Goal: Information Seeking & Learning: Check status

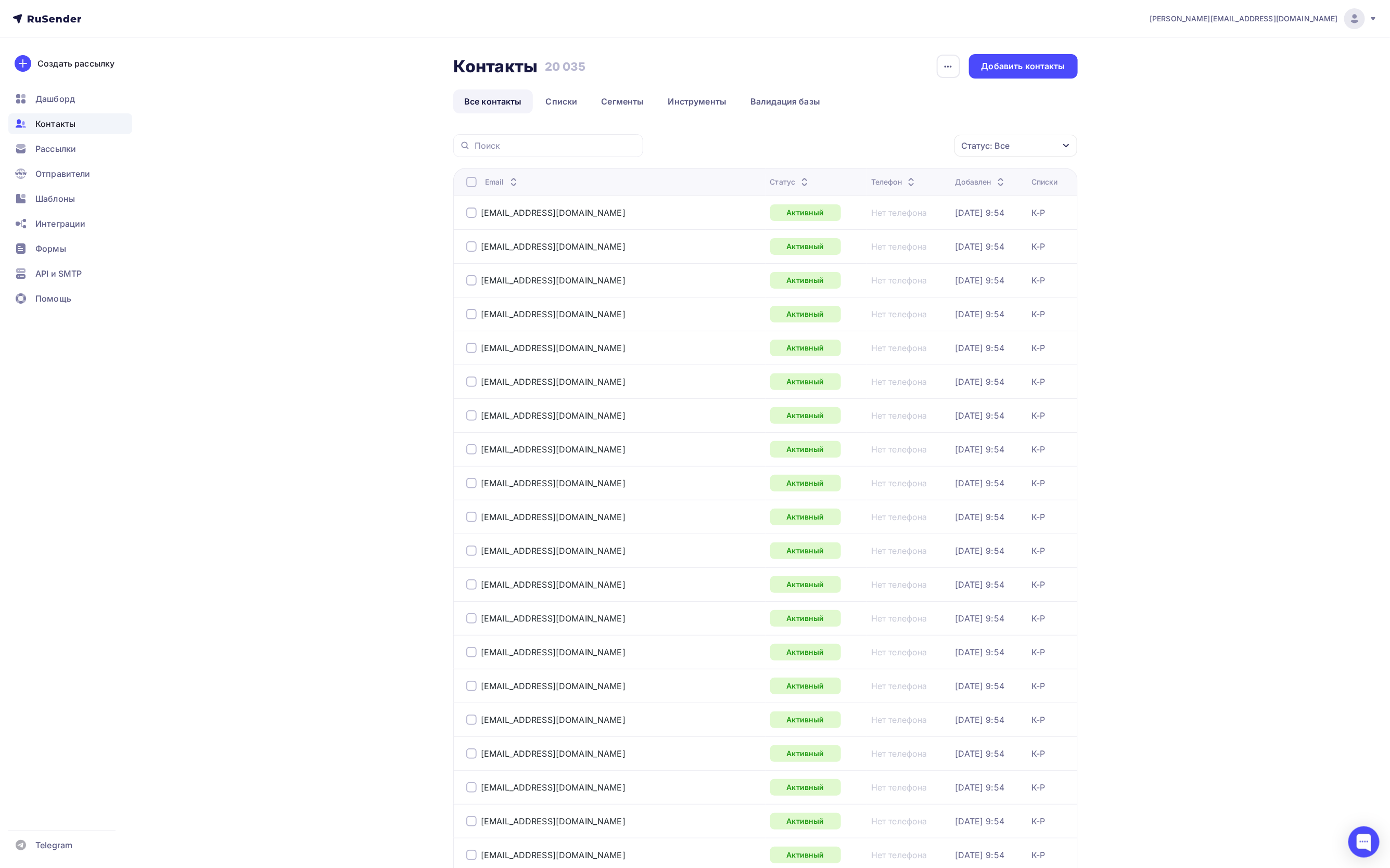
click at [1043, 144] on div "Статус: Все" at bounding box center [1016, 146] width 123 height 22
click at [903, 247] on div at bounding box center [904, 248] width 10 height 10
click at [902, 264] on div at bounding box center [904, 269] width 10 height 10
click at [902, 285] on div at bounding box center [904, 290] width 10 height 10
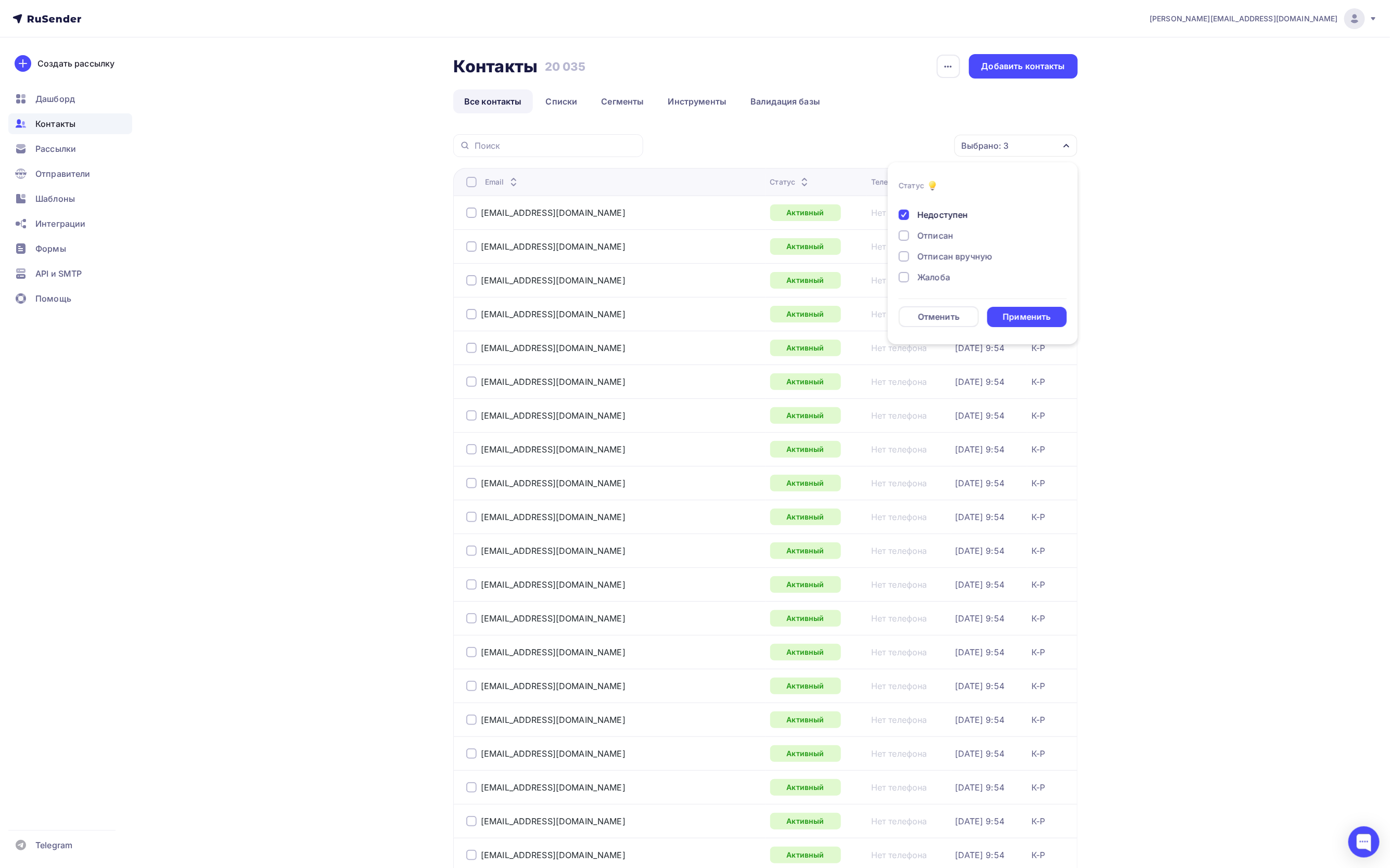
click at [906, 238] on div at bounding box center [904, 235] width 10 height 10
click at [906, 256] on div at bounding box center [904, 256] width 10 height 10
click at [901, 278] on div at bounding box center [904, 277] width 10 height 10
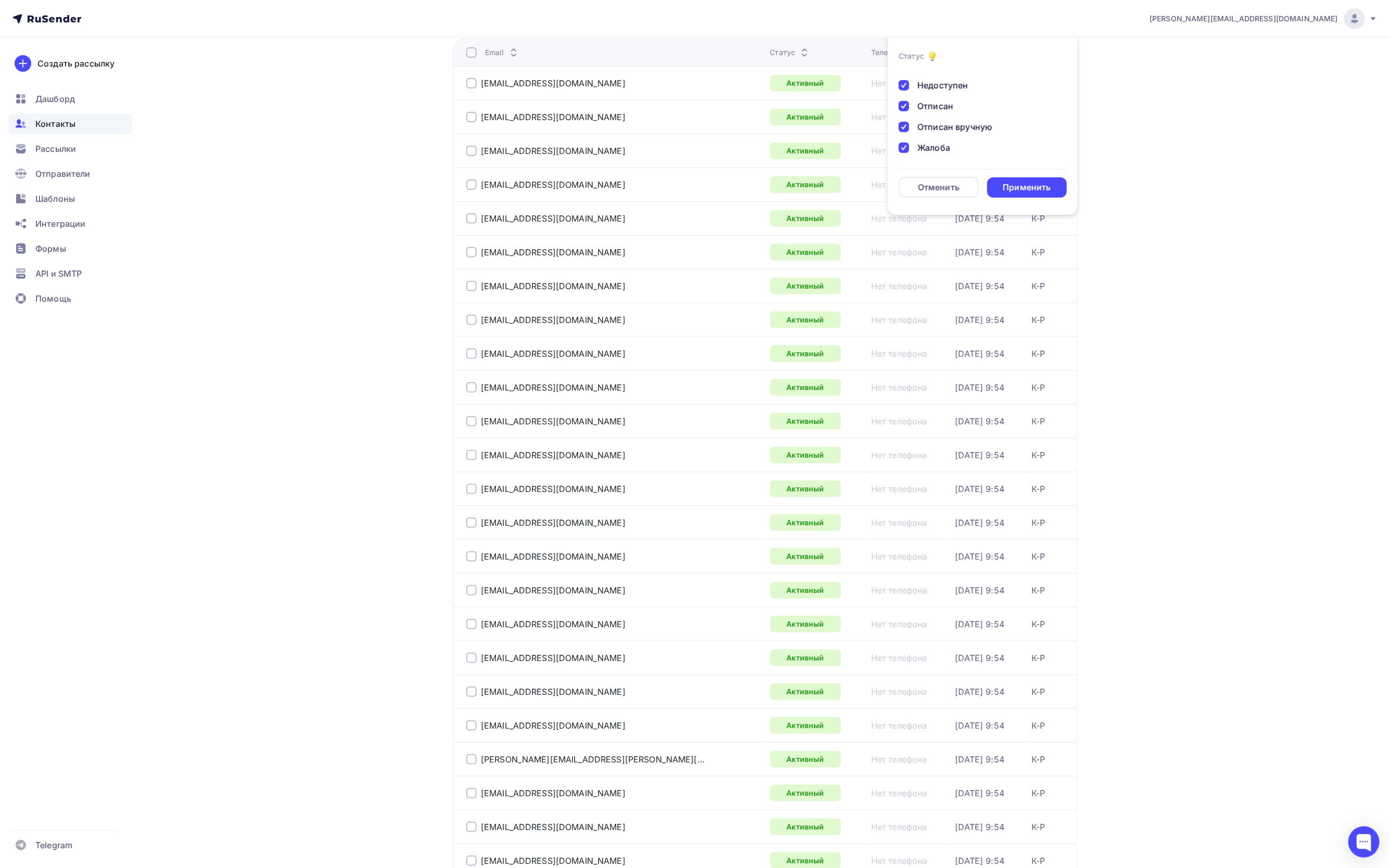
scroll to position [156, 0]
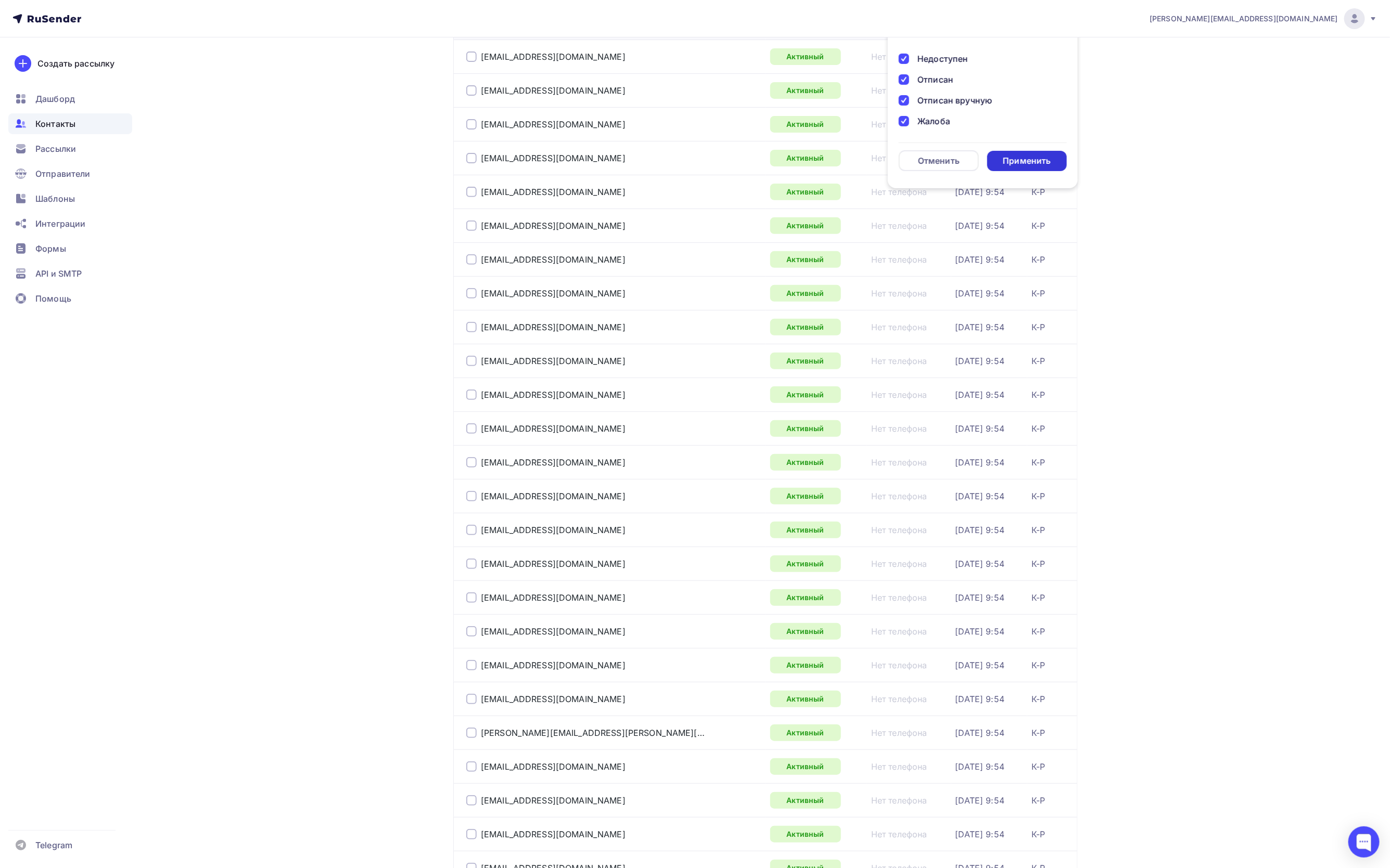
click at [1016, 164] on div "Применить" at bounding box center [1026, 161] width 48 height 12
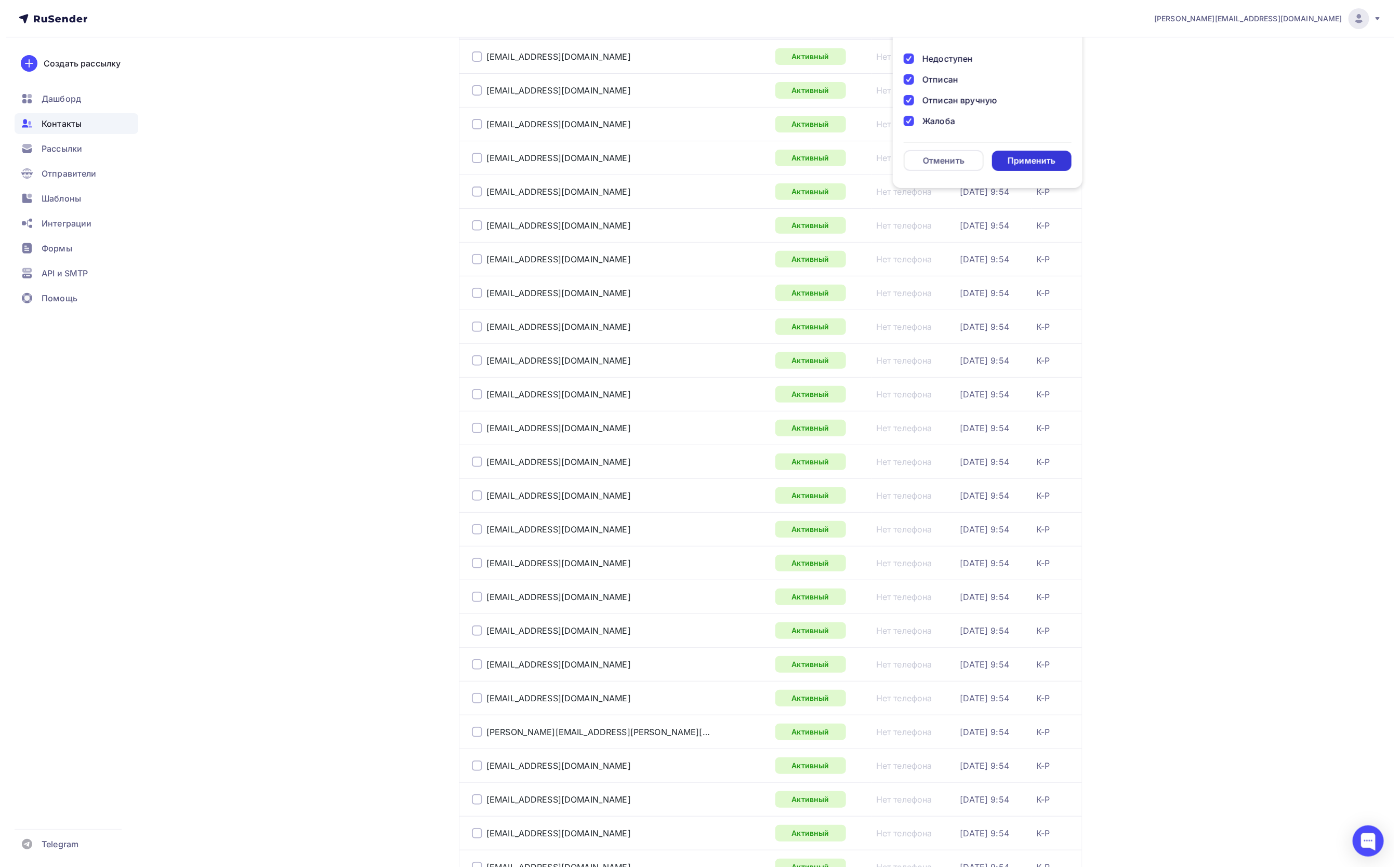
scroll to position [0, 0]
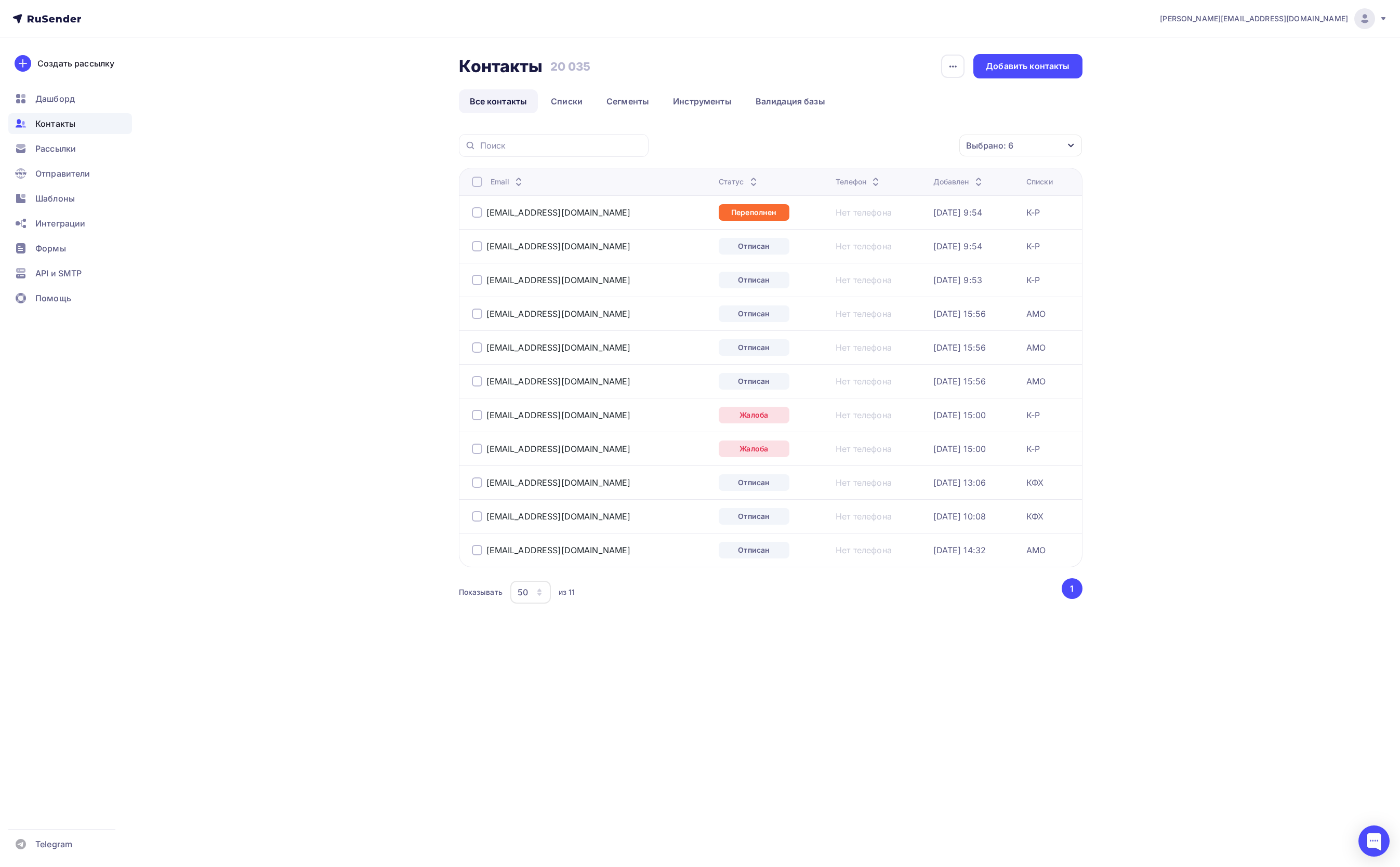
click at [475, 183] on div at bounding box center [477, 182] width 10 height 10
click at [878, 147] on div "Действие" at bounding box center [882, 146] width 137 height 20
click at [841, 217] on div "Удалить" at bounding box center [843, 218] width 35 height 12
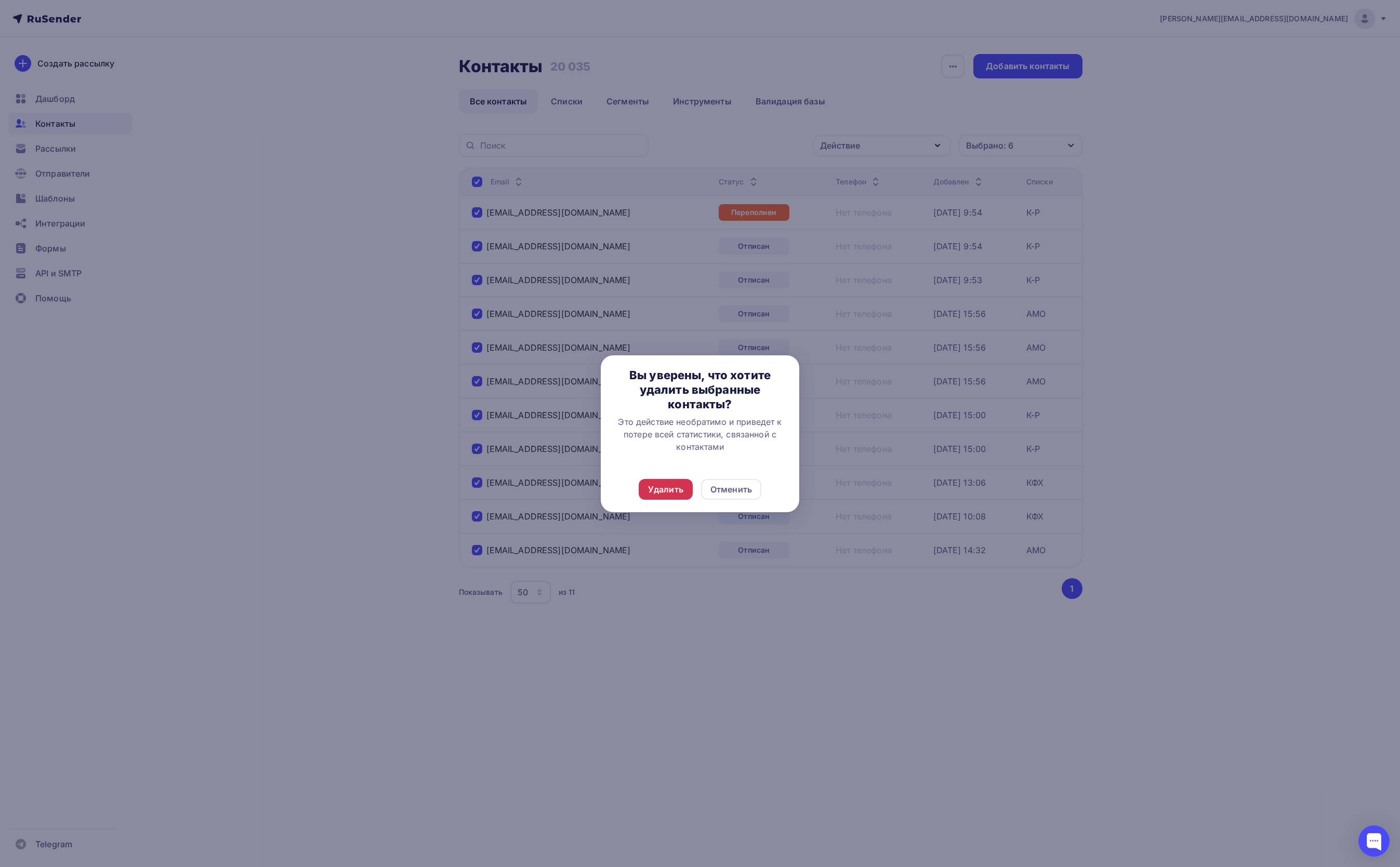
click at [672, 492] on div "Удалить" at bounding box center [666, 489] width 35 height 12
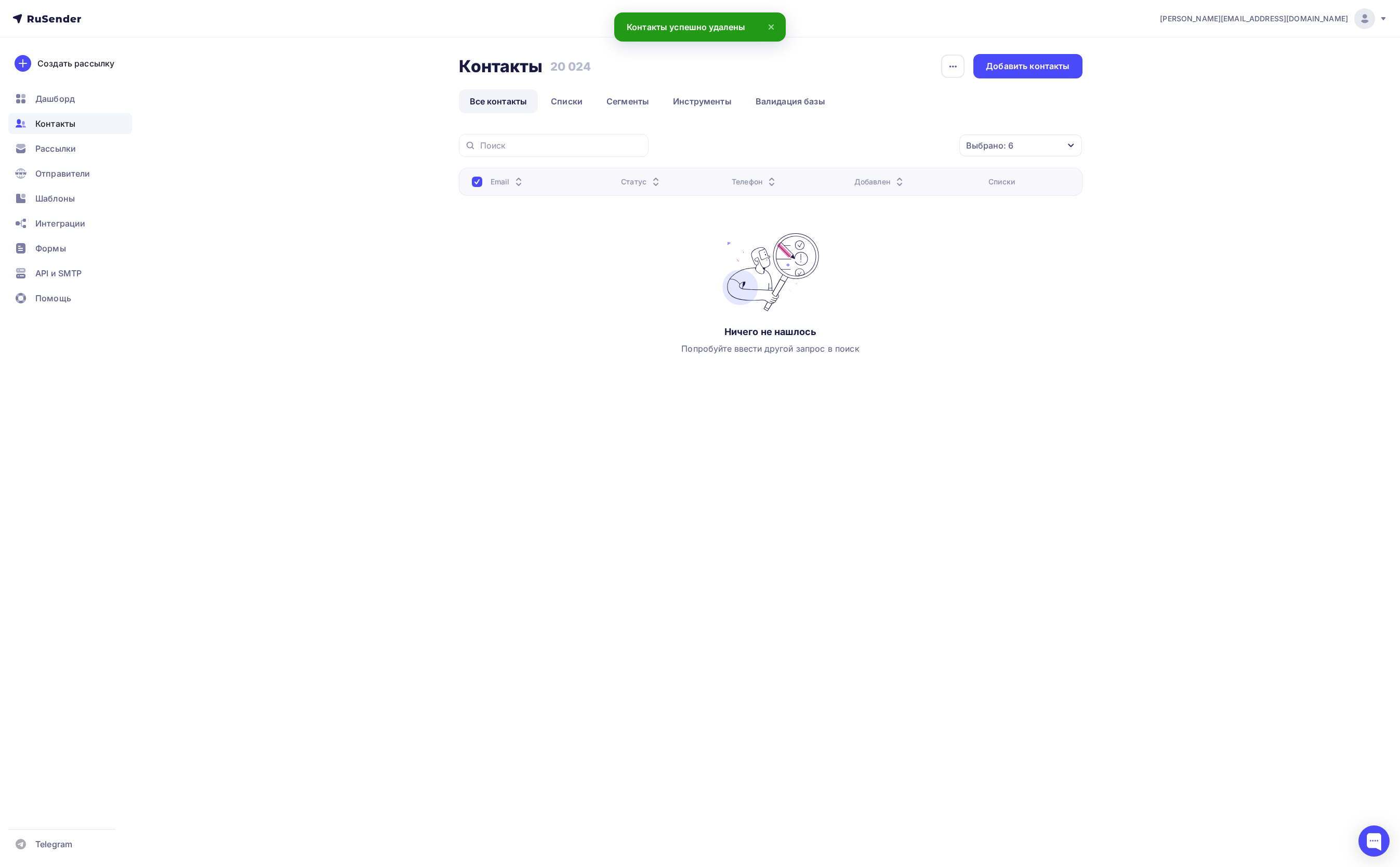
click at [528, 255] on div "Email Статус Телефон Добавлен Списки Ничего не нашлось Попробуйте ввести другой…" at bounding box center [770, 272] width 624 height 208
click at [475, 184] on div at bounding box center [477, 182] width 10 height 10
click at [1051, 148] on div "Выбрано: 6" at bounding box center [1020, 146] width 123 height 22
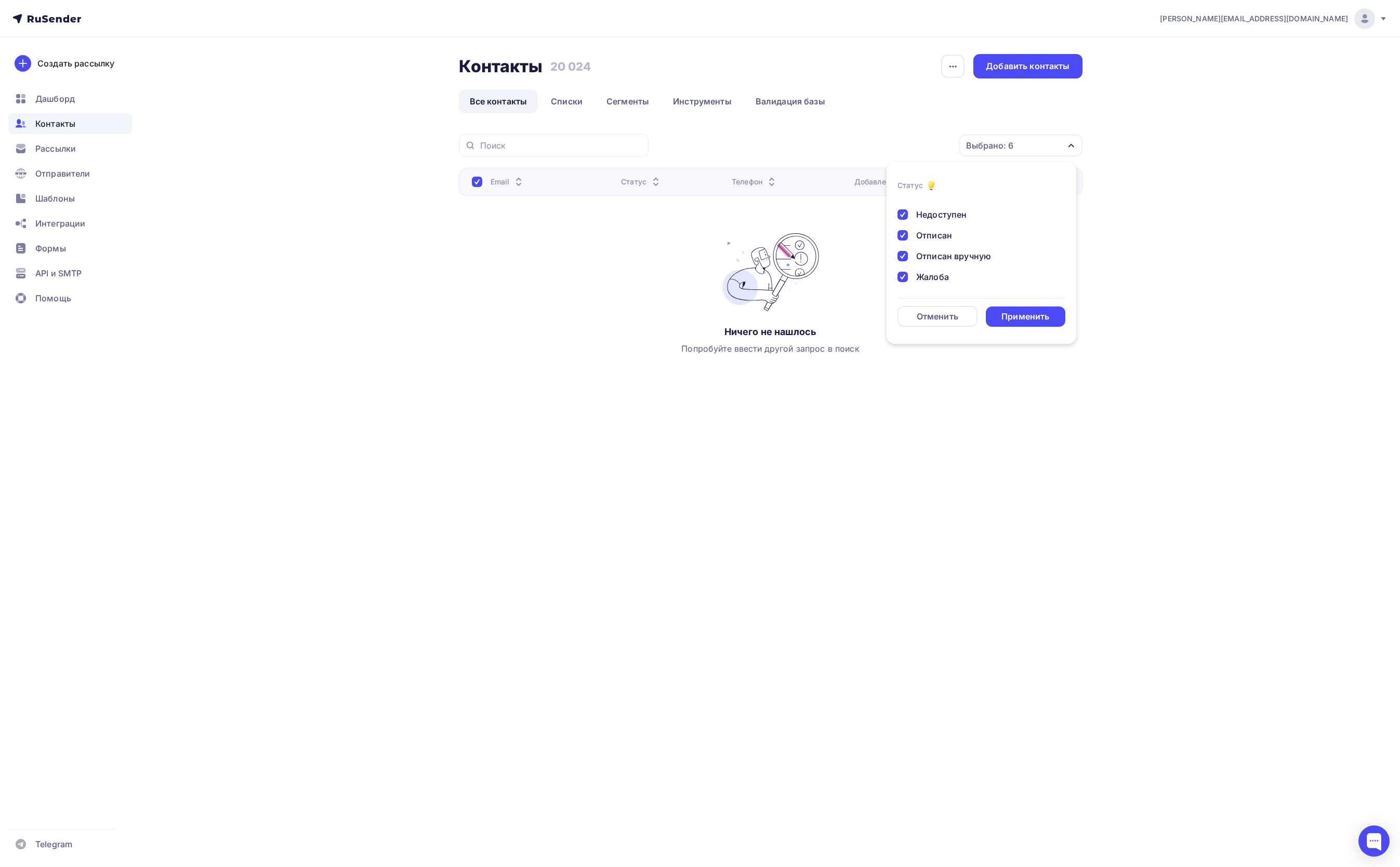
click at [903, 276] on div at bounding box center [902, 276] width 10 height 10
click at [903, 258] on div at bounding box center [902, 256] width 10 height 10
click at [901, 234] on div at bounding box center [902, 235] width 10 height 10
click at [901, 217] on div at bounding box center [902, 214] width 10 height 10
click at [898, 264] on div at bounding box center [902, 268] width 10 height 10
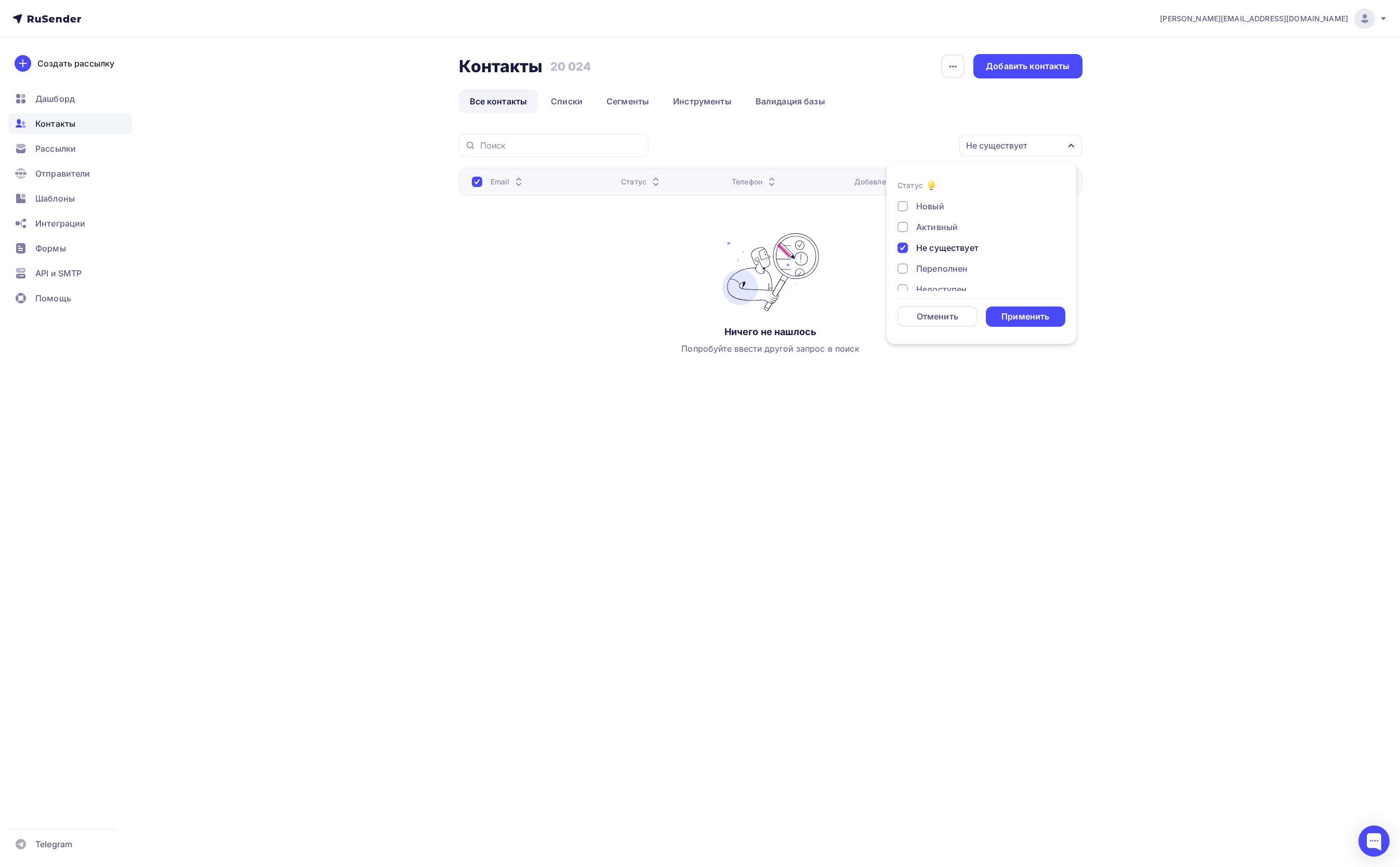
click at [898, 237] on div "Новый Активный Не существует Переполнен Недоступен Отписан Отписан вручную [GEO…" at bounding box center [981, 278] width 168 height 158
click at [900, 251] on div at bounding box center [902, 247] width 10 height 10
click at [1034, 318] on div "Применить" at bounding box center [1025, 317] width 48 height 12
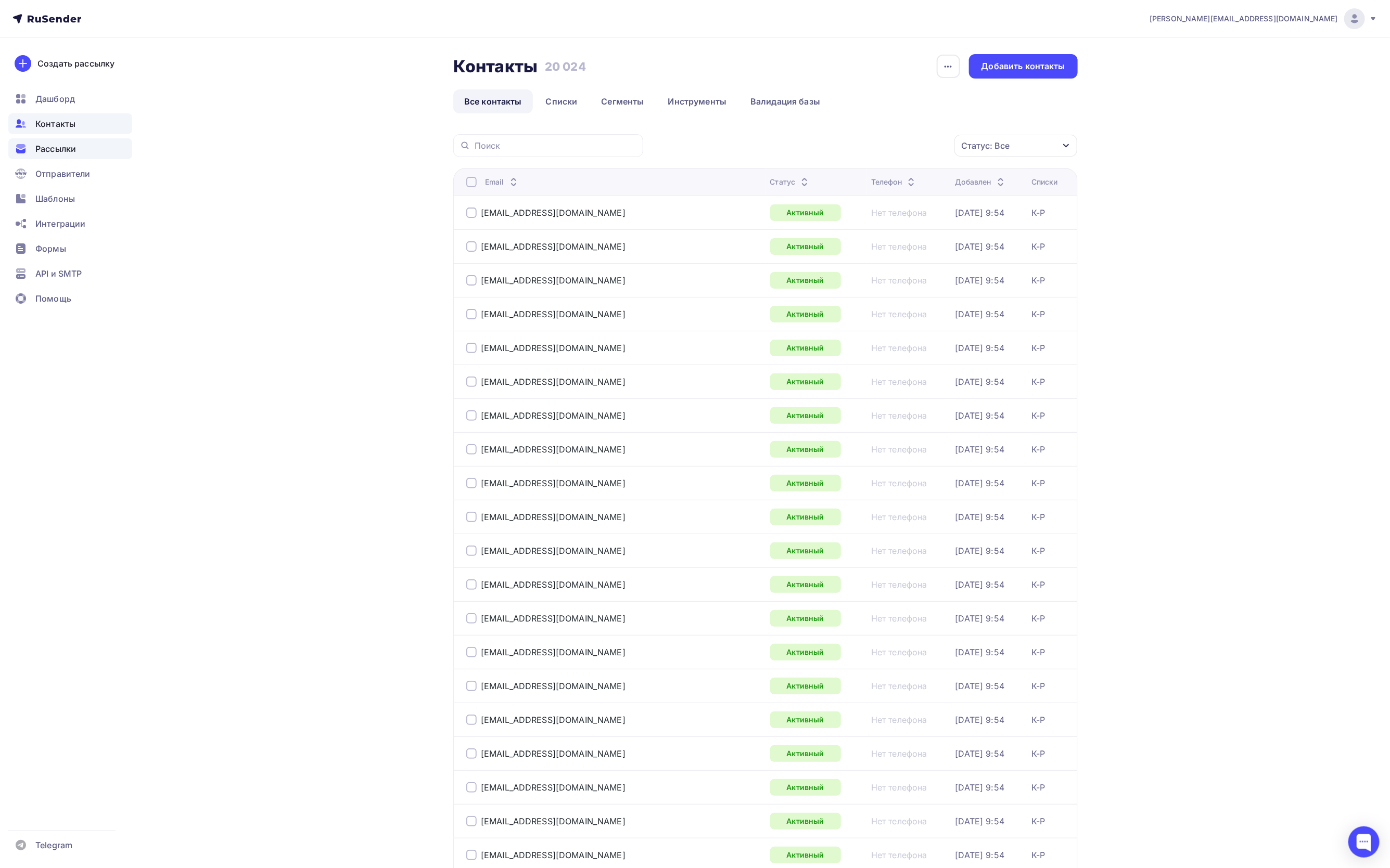
click at [54, 149] on span "Рассылки" at bounding box center [56, 149] width 41 height 12
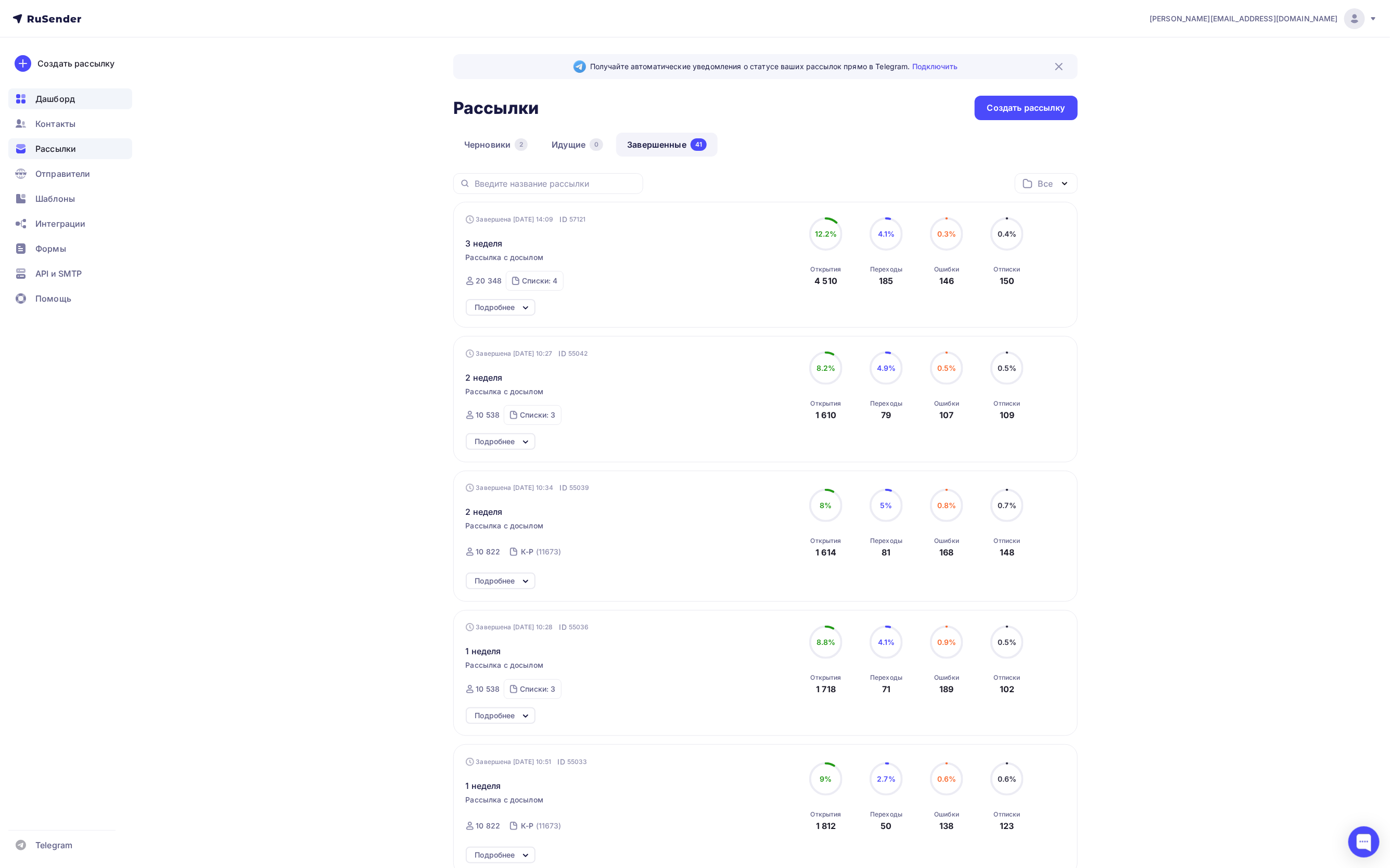
click at [42, 97] on span "Дашборд" at bounding box center [55, 99] width 39 height 12
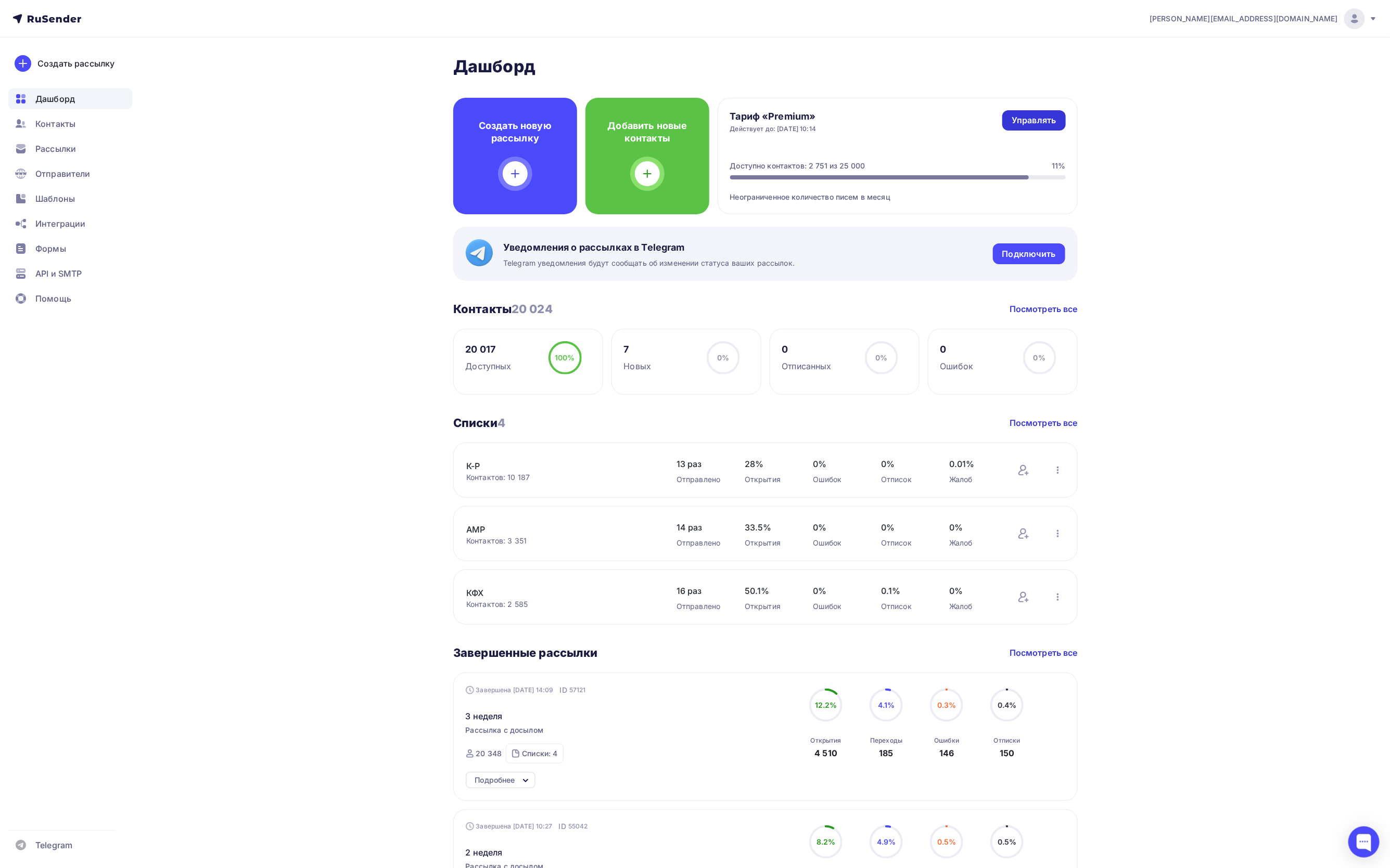
click at [1042, 120] on div "Управлять" at bounding box center [1033, 121] width 44 height 12
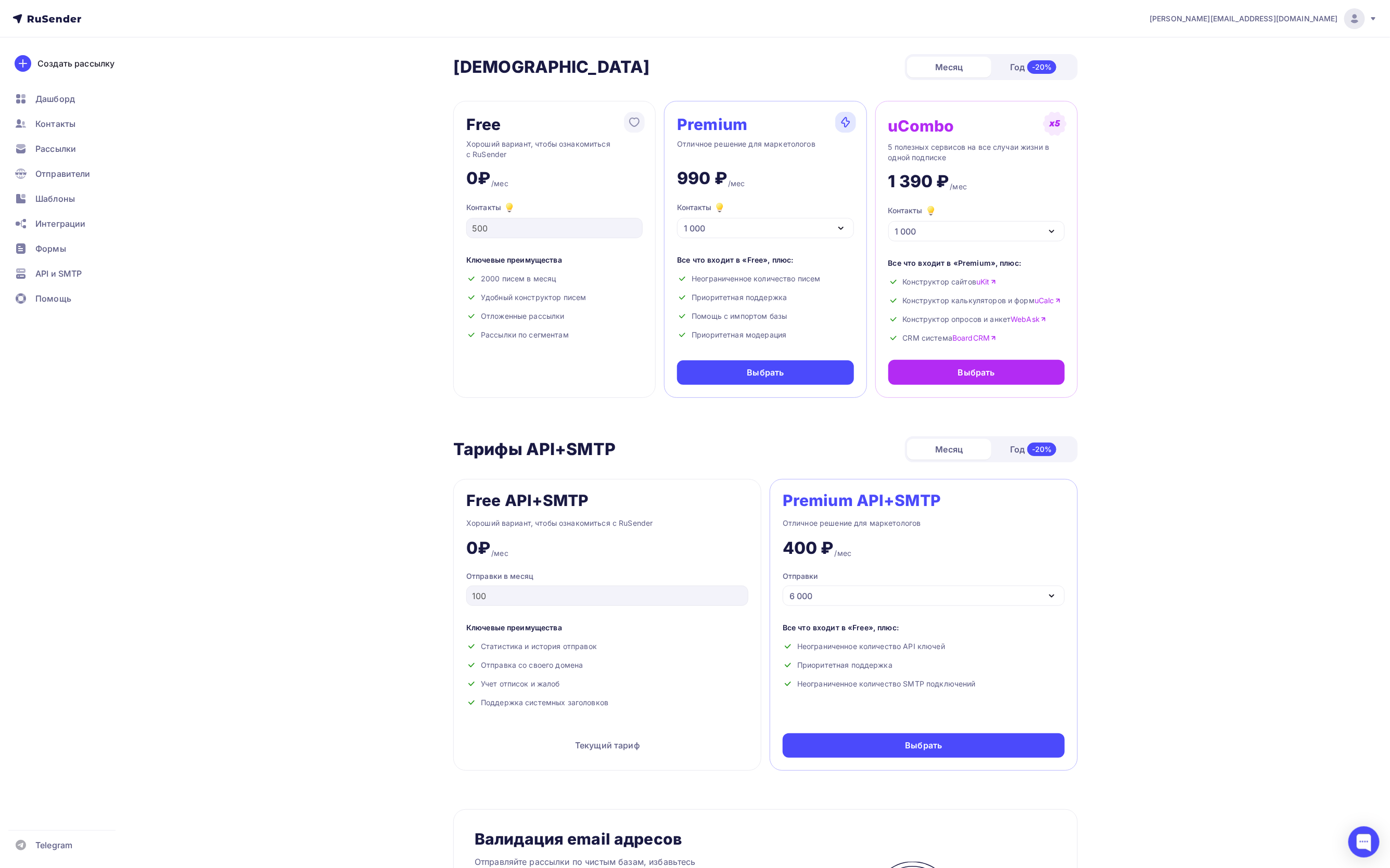
click at [762, 218] on div "Контакты 1 000" at bounding box center [765, 220] width 176 height 37
click at [740, 348] on div "5 000" at bounding box center [765, 344] width 151 height 12
click at [752, 226] on div "5 000" at bounding box center [765, 228] width 176 height 20
click at [717, 361] on div "7 500" at bounding box center [765, 365] width 151 height 12
click at [1186, 75] on div "[EMAIL_ADDRESS][DOMAIN_NAME] Аккаунт Тарифы Выйти Создать рассылку [GEOGRAPHIC_…" at bounding box center [695, 807] width 1390 height 1614
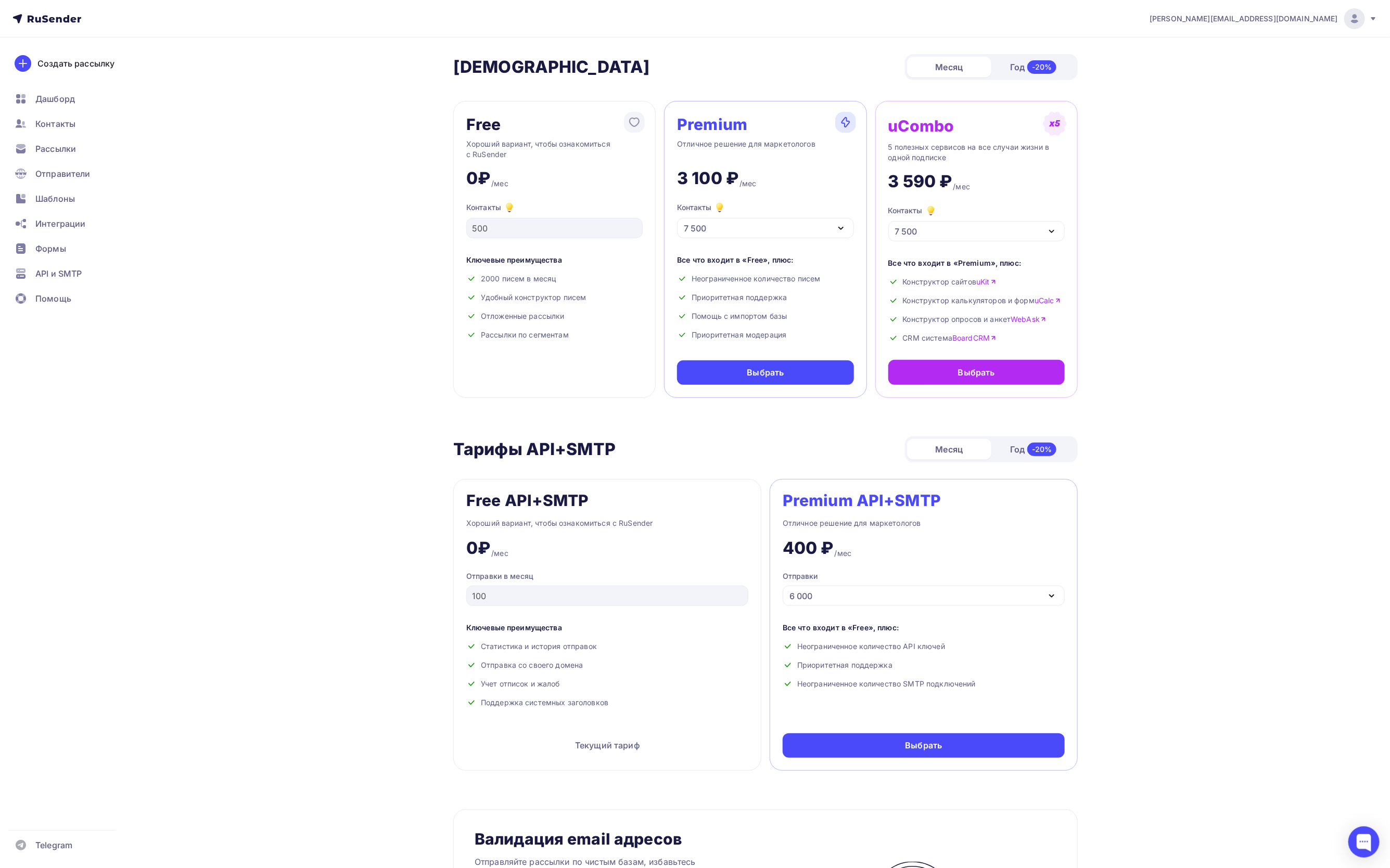
click at [1199, 167] on div "[EMAIL_ADDRESS][DOMAIN_NAME] Аккаунт Тарифы Выйти Создать рассылку [GEOGRAPHIC_…" at bounding box center [695, 807] width 1390 height 1614
click at [52, 146] on span "Рассылки" at bounding box center [56, 149] width 41 height 12
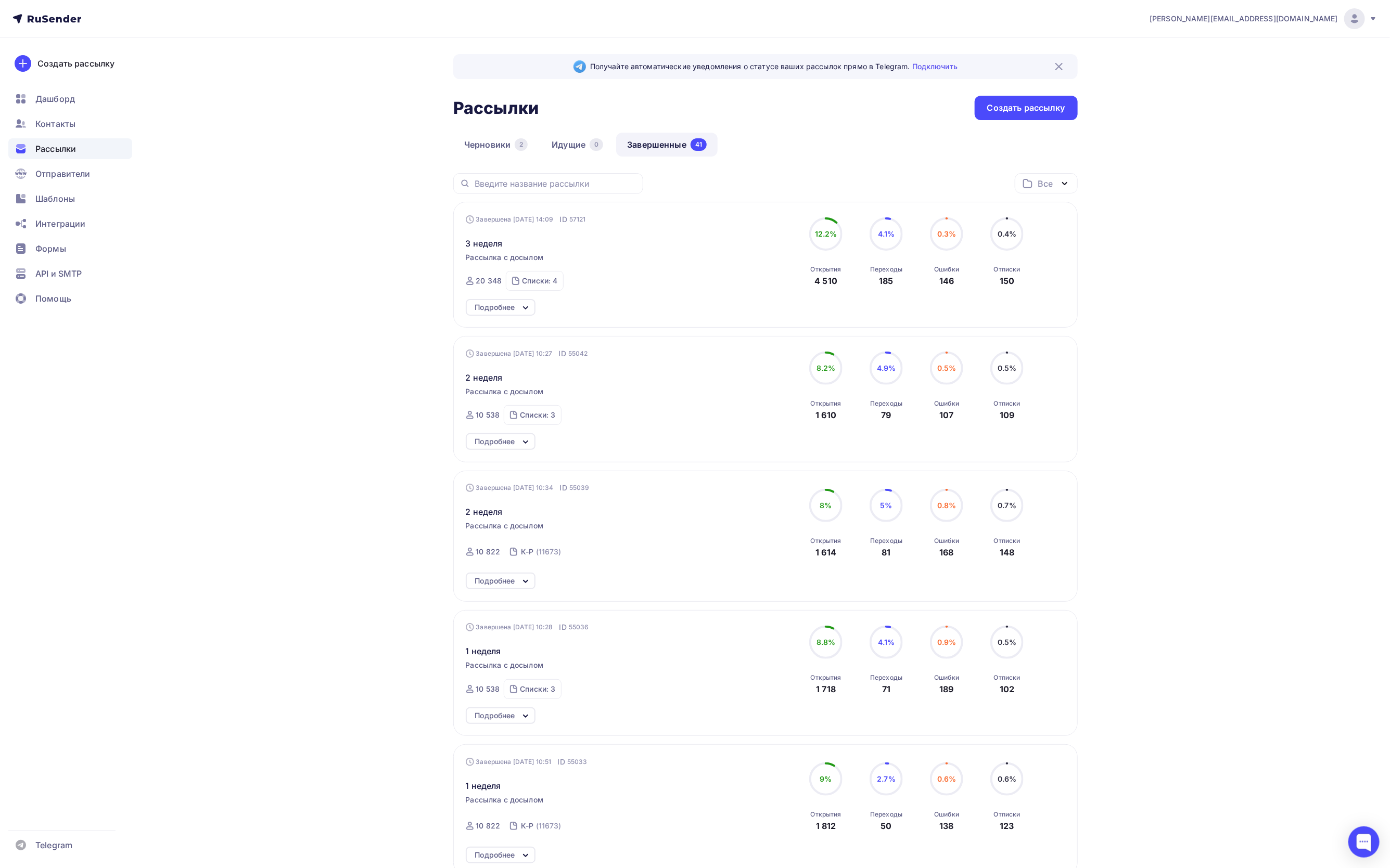
click at [1041, 181] on div "Все" at bounding box center [1045, 184] width 14 height 12
click at [1117, 354] on div "Получайте автоматические уведомления о статусе ваших рассылок прямо в Telegram.…" at bounding box center [695, 840] width 853 height 1606
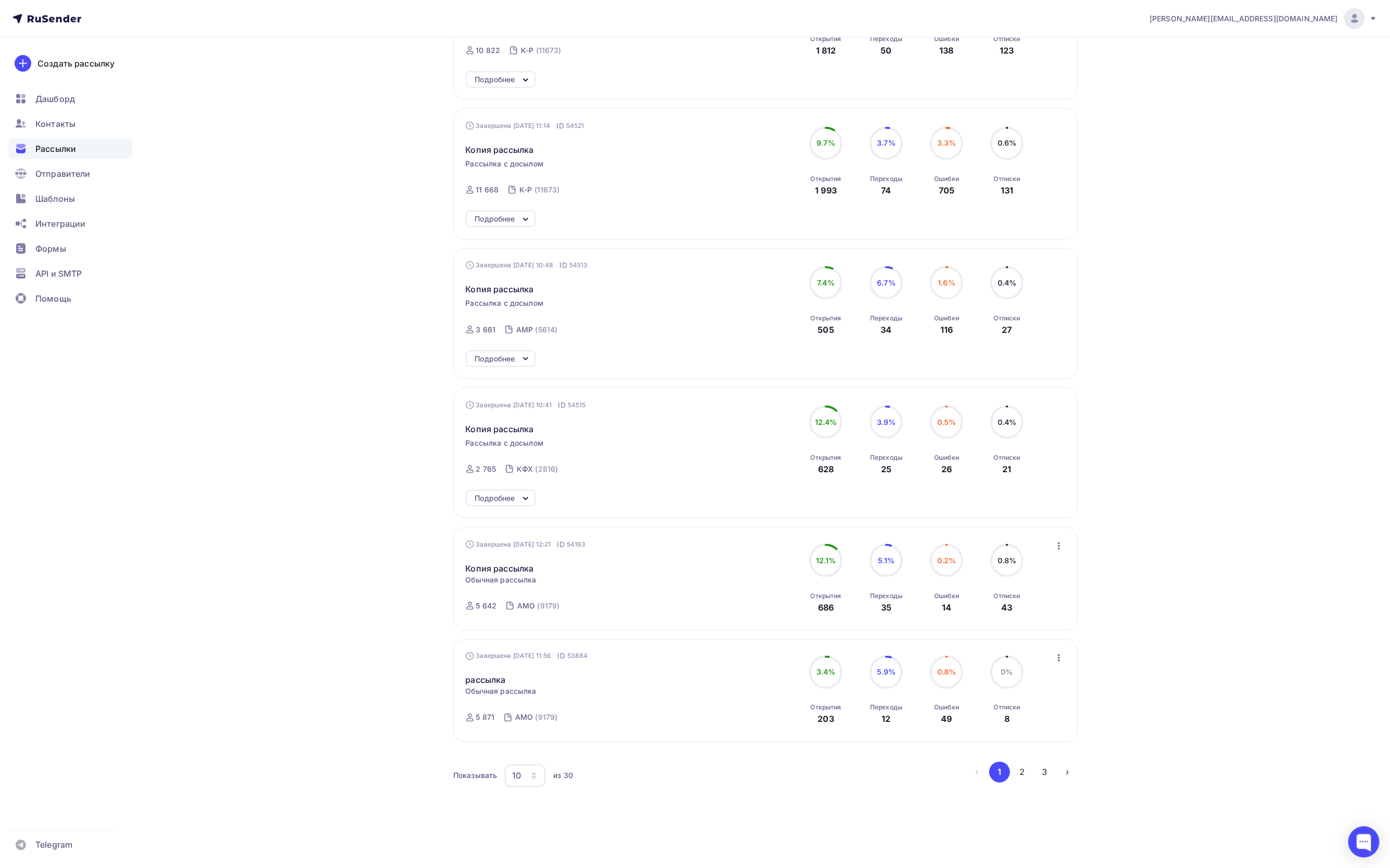
scroll to position [703, 0]
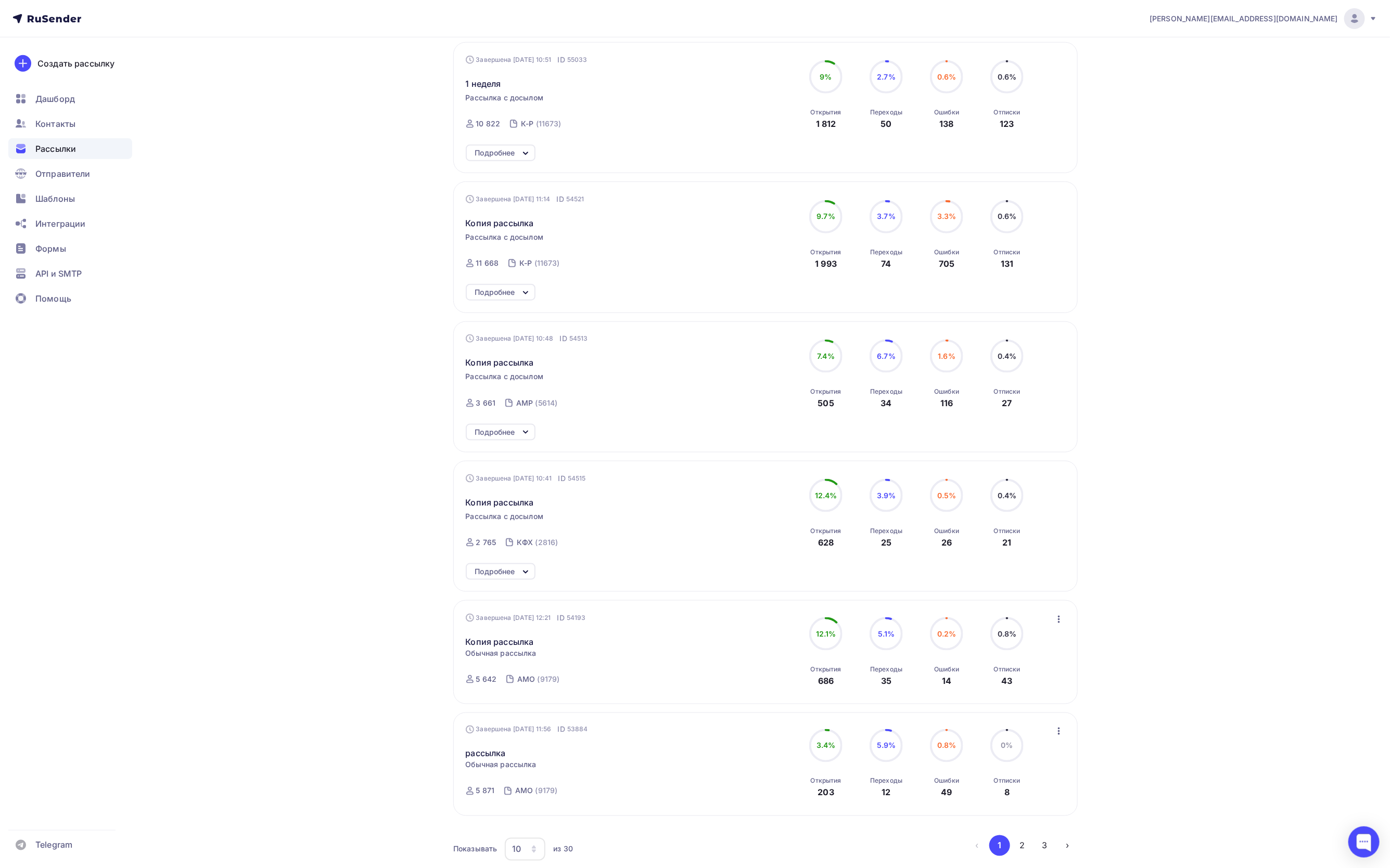
click at [484, 578] on div "Подробнее" at bounding box center [495, 572] width 40 height 12
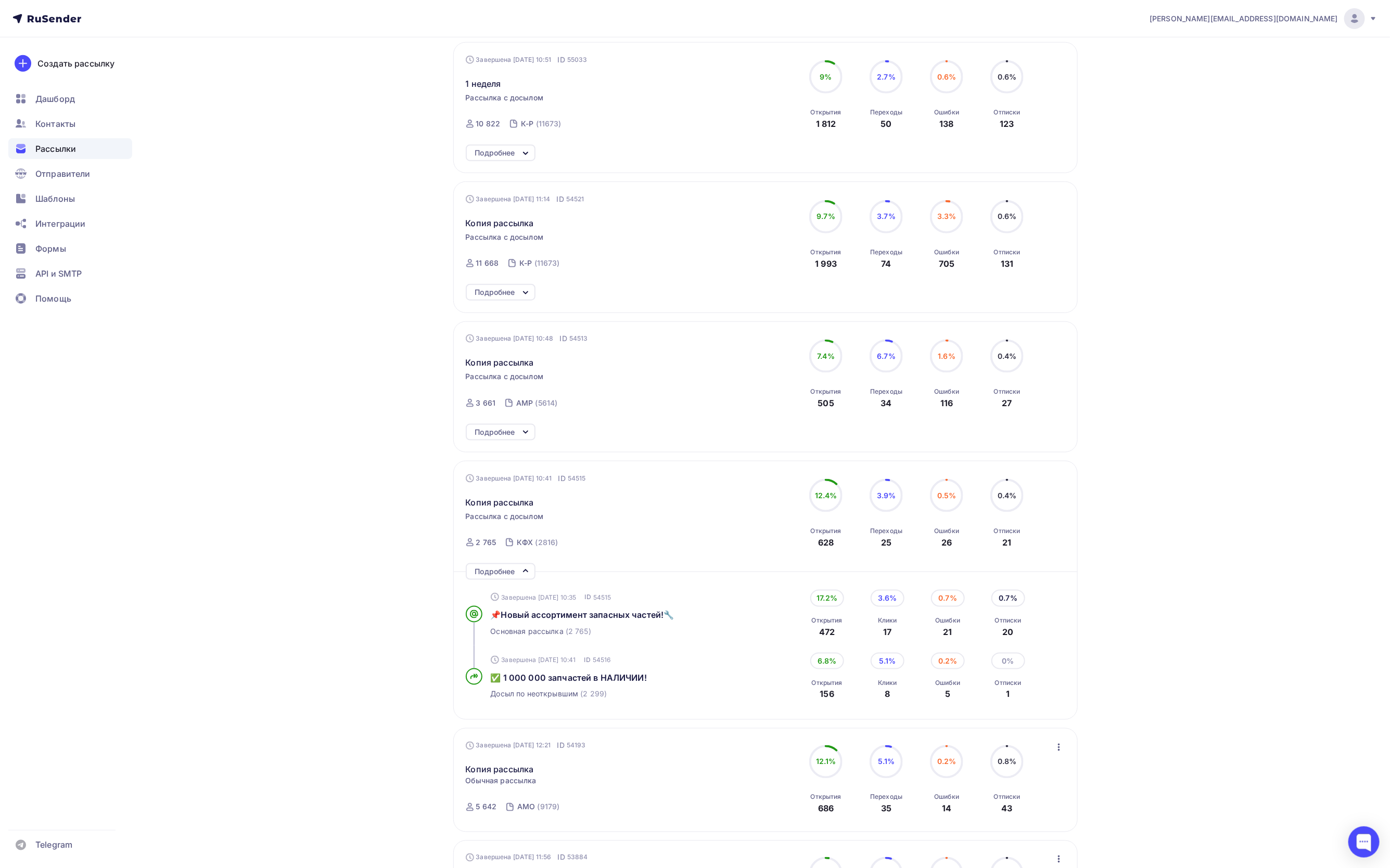
click at [484, 578] on div "Подробнее" at bounding box center [495, 572] width 40 height 12
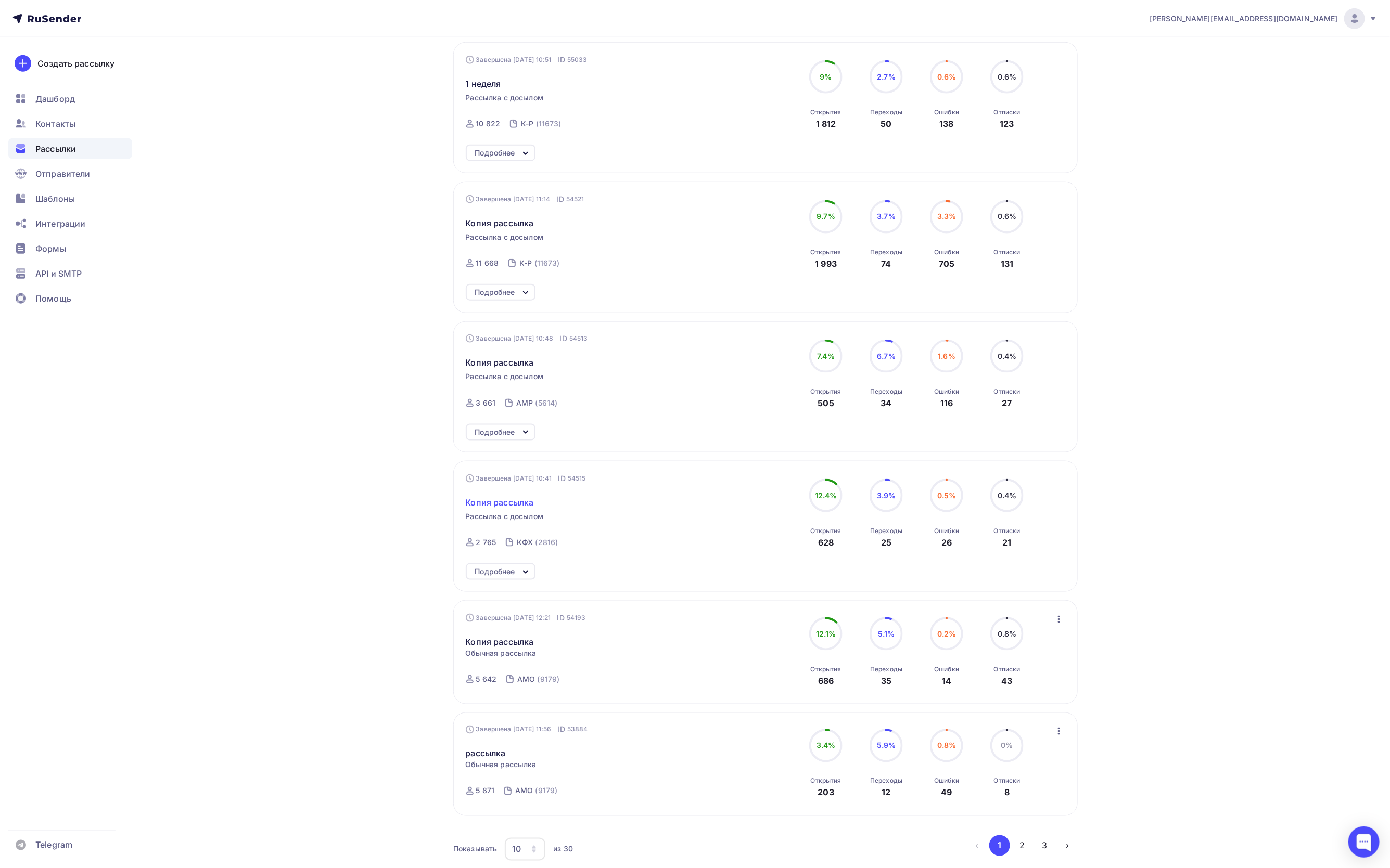
click at [512, 508] on span "Копия рассылка" at bounding box center [500, 502] width 69 height 12
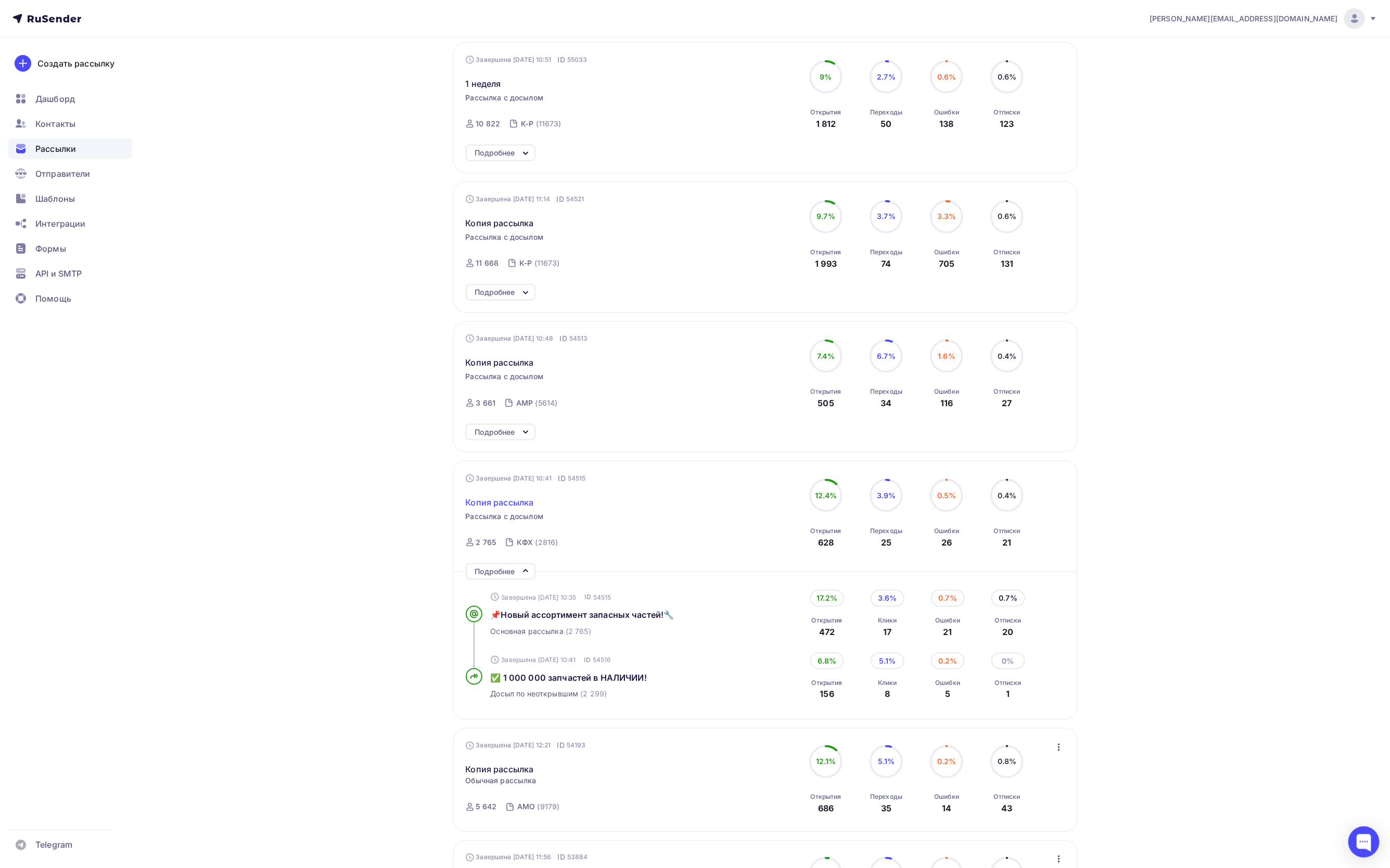
click at [512, 508] on span "Копия рассылка" at bounding box center [500, 502] width 69 height 12
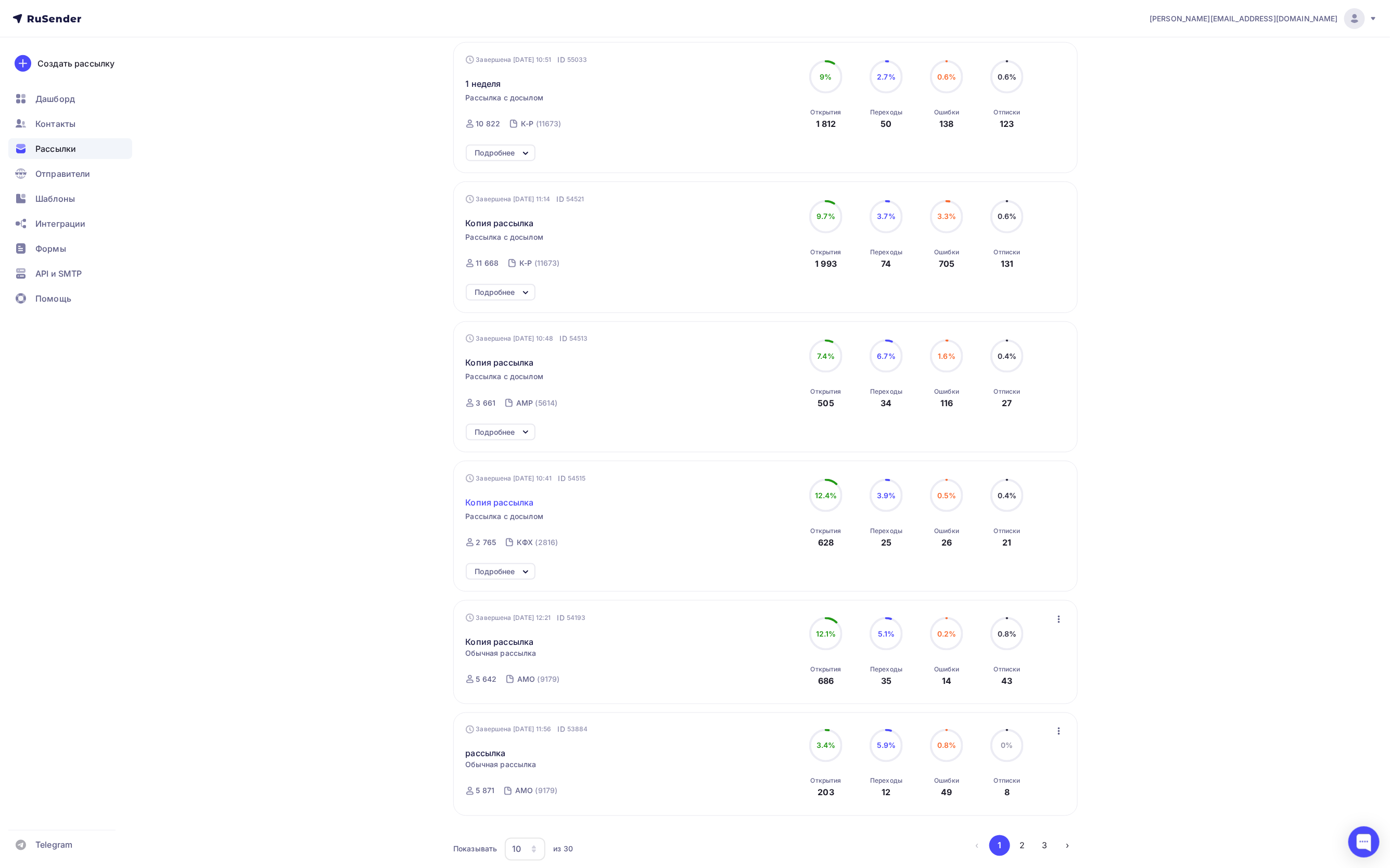
click at [512, 508] on span "Копия рассылка" at bounding box center [500, 502] width 69 height 12
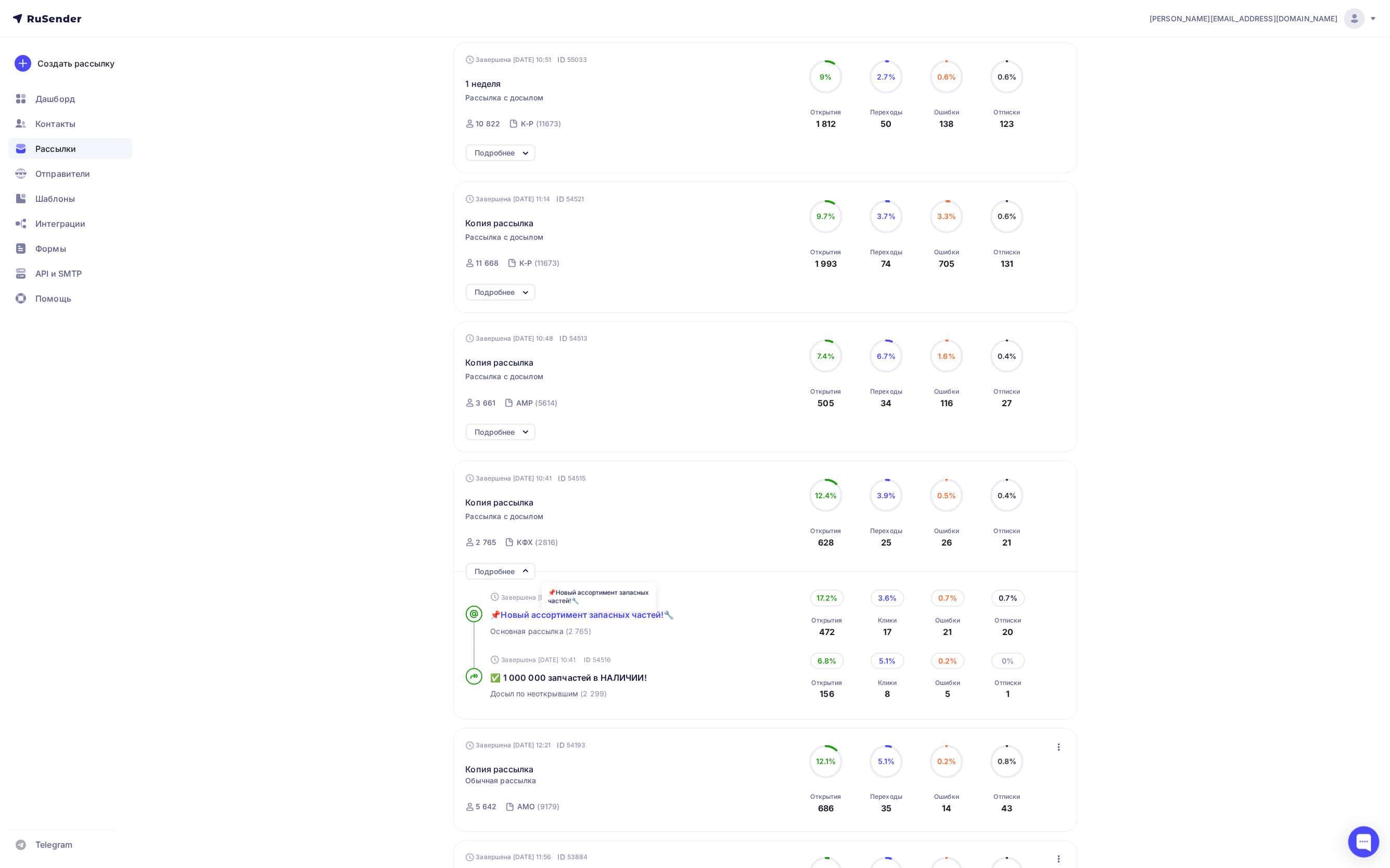
click at [560, 620] on span "📌Новый ассортимент запасных частей!🔧" at bounding box center [582, 614] width 184 height 10
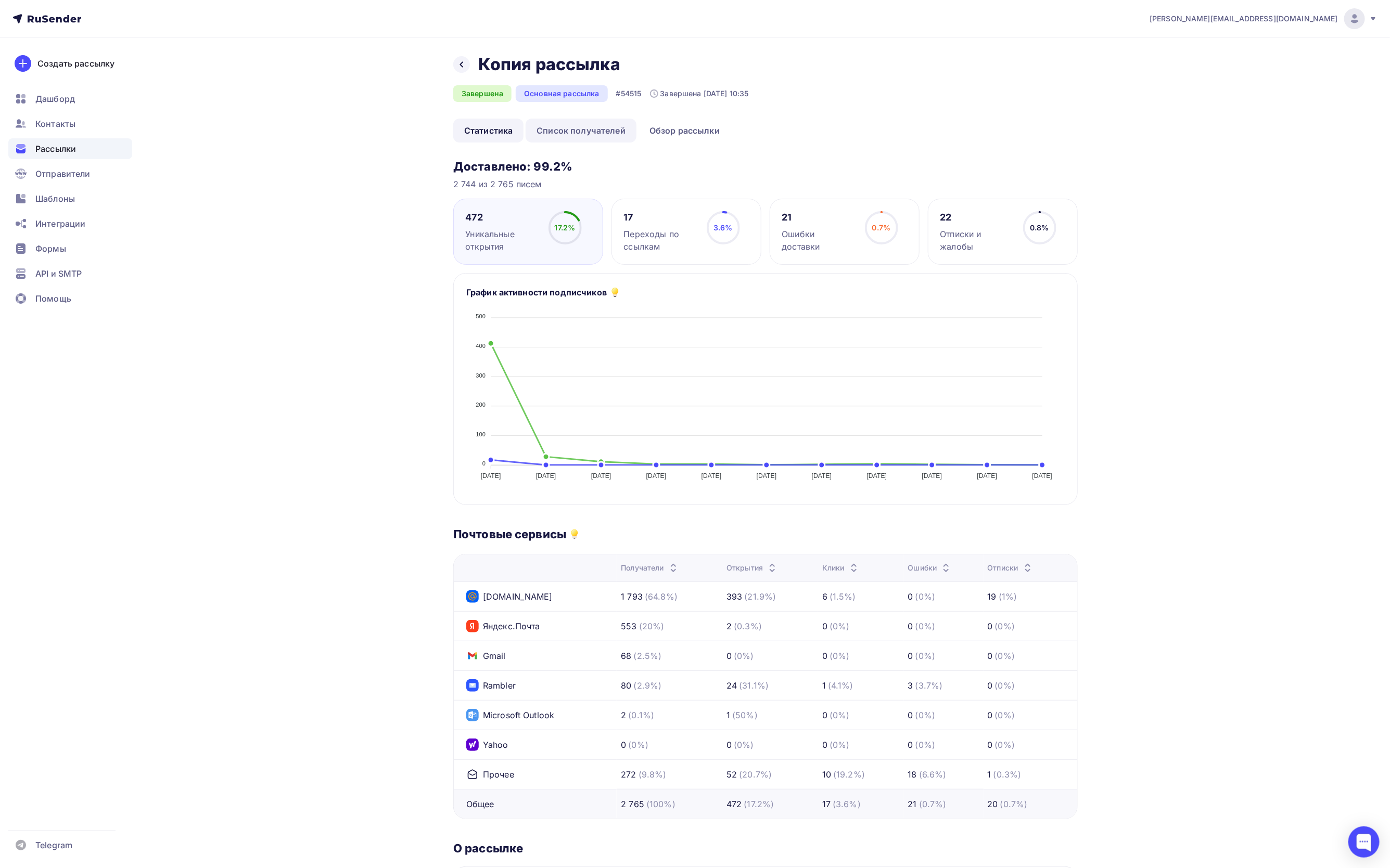
click at [596, 133] on link "Список получателей" at bounding box center [581, 130] width 111 height 24
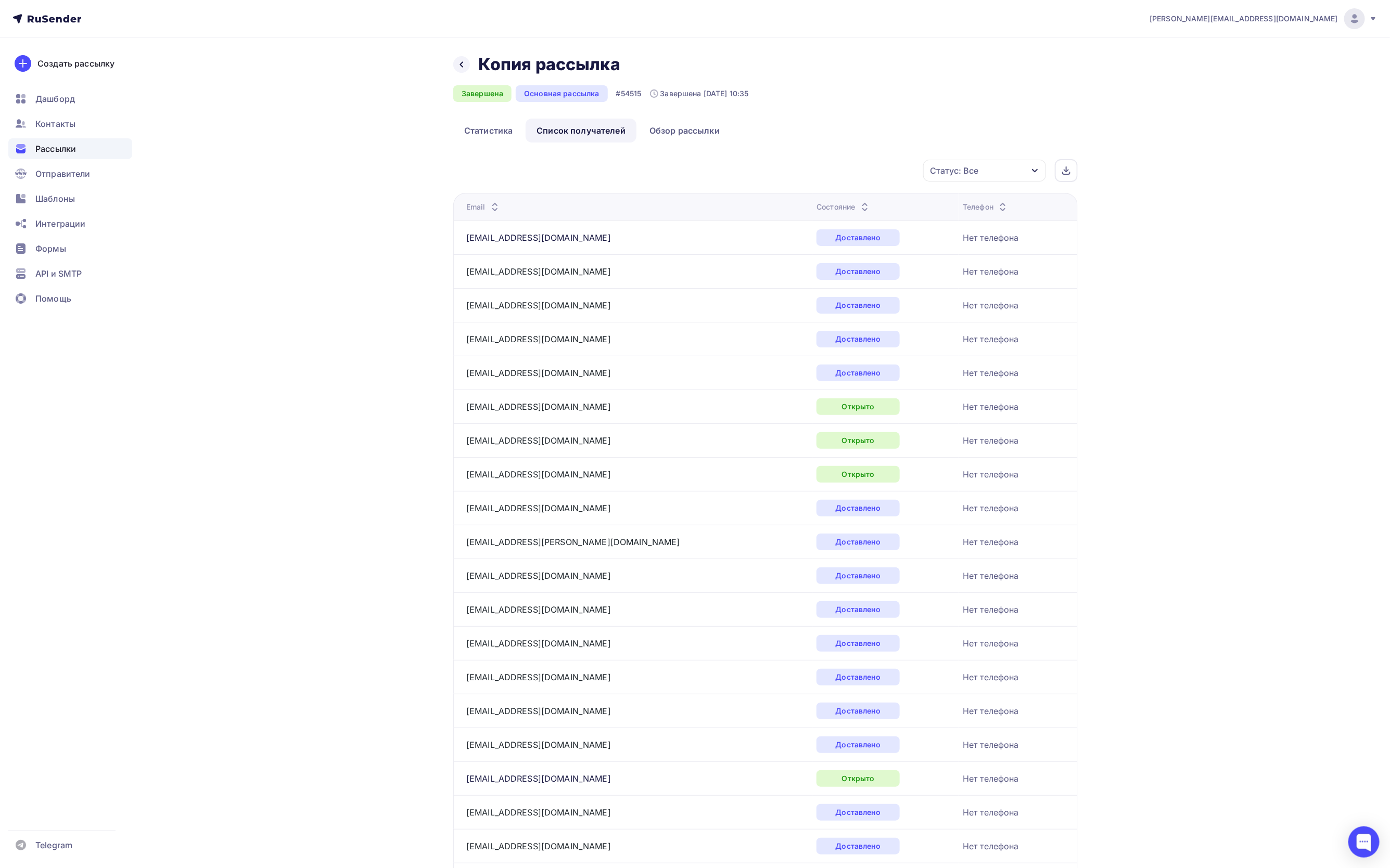
click at [1027, 164] on div "Статус: Все" at bounding box center [984, 171] width 123 height 22
click at [871, 256] on div at bounding box center [872, 252] width 10 height 10
click at [1001, 341] on div "Применить" at bounding box center [995, 342] width 48 height 12
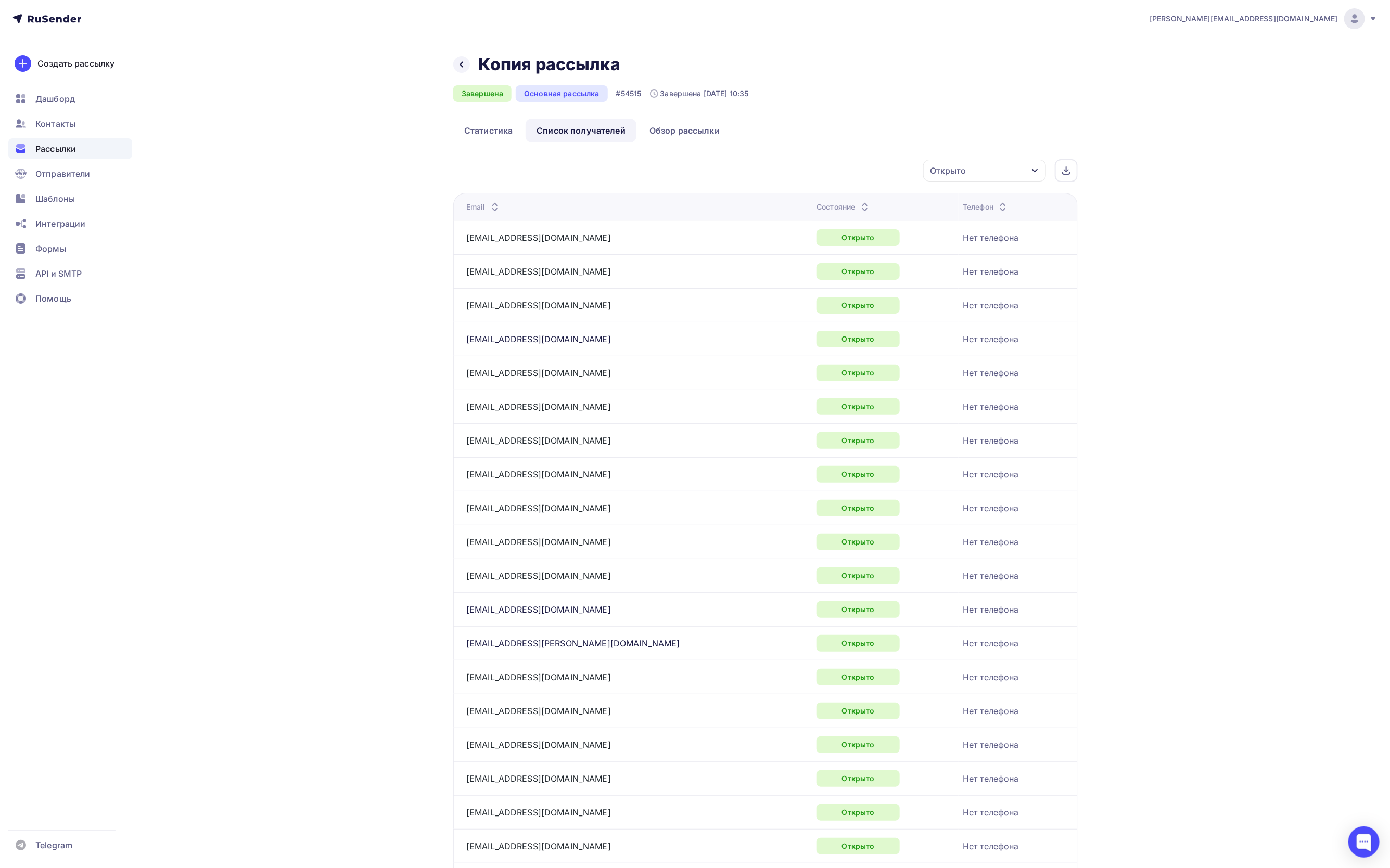
click at [1031, 173] on icon "button" at bounding box center [1035, 171] width 8 height 8
click at [1066, 169] on icon at bounding box center [1066, 169] width 0 height 5
click at [60, 147] on span "Рассылки" at bounding box center [56, 149] width 41 height 12
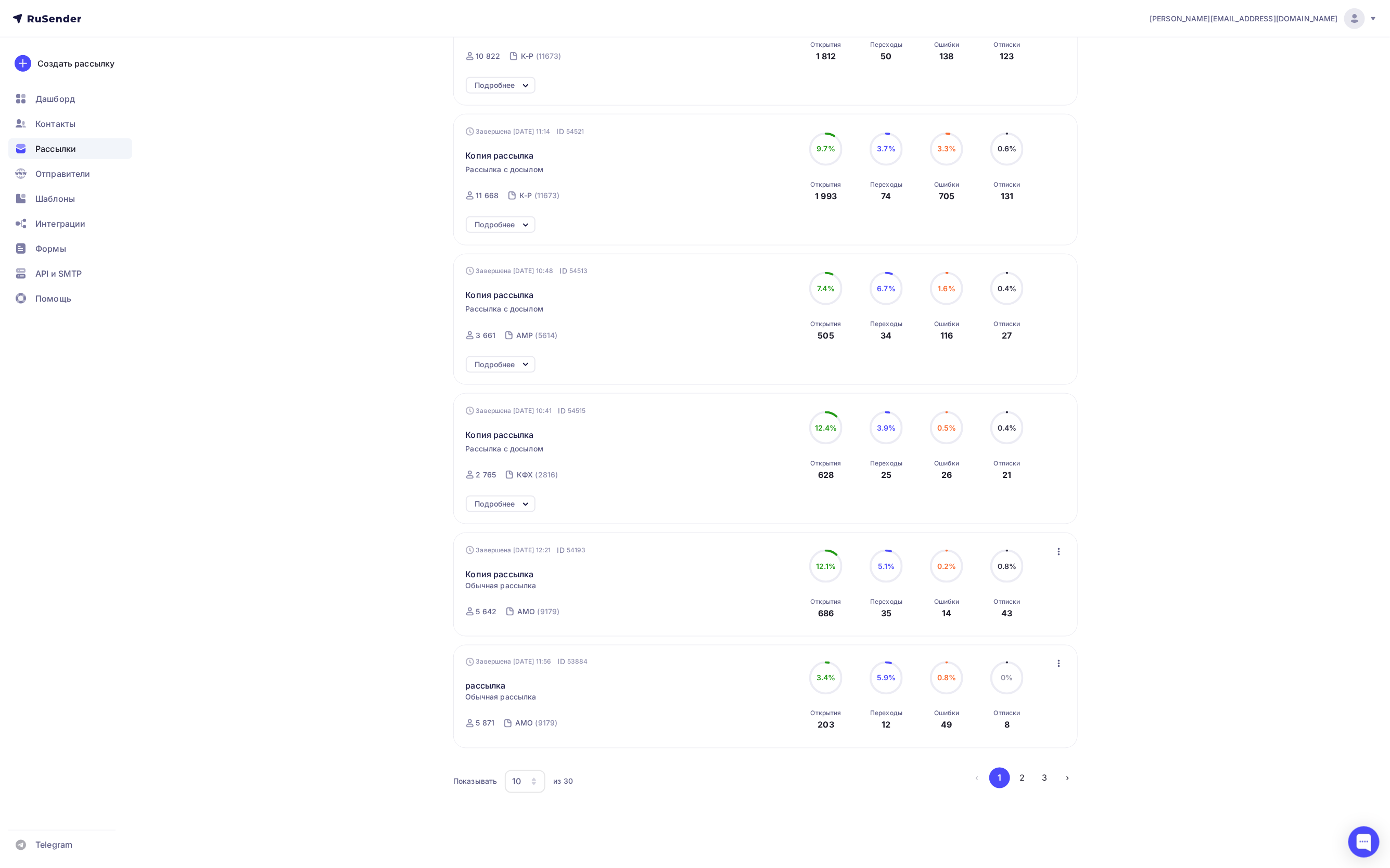
scroll to position [781, 0]
click at [500, 502] on div "Подробнее" at bounding box center [495, 498] width 40 height 12
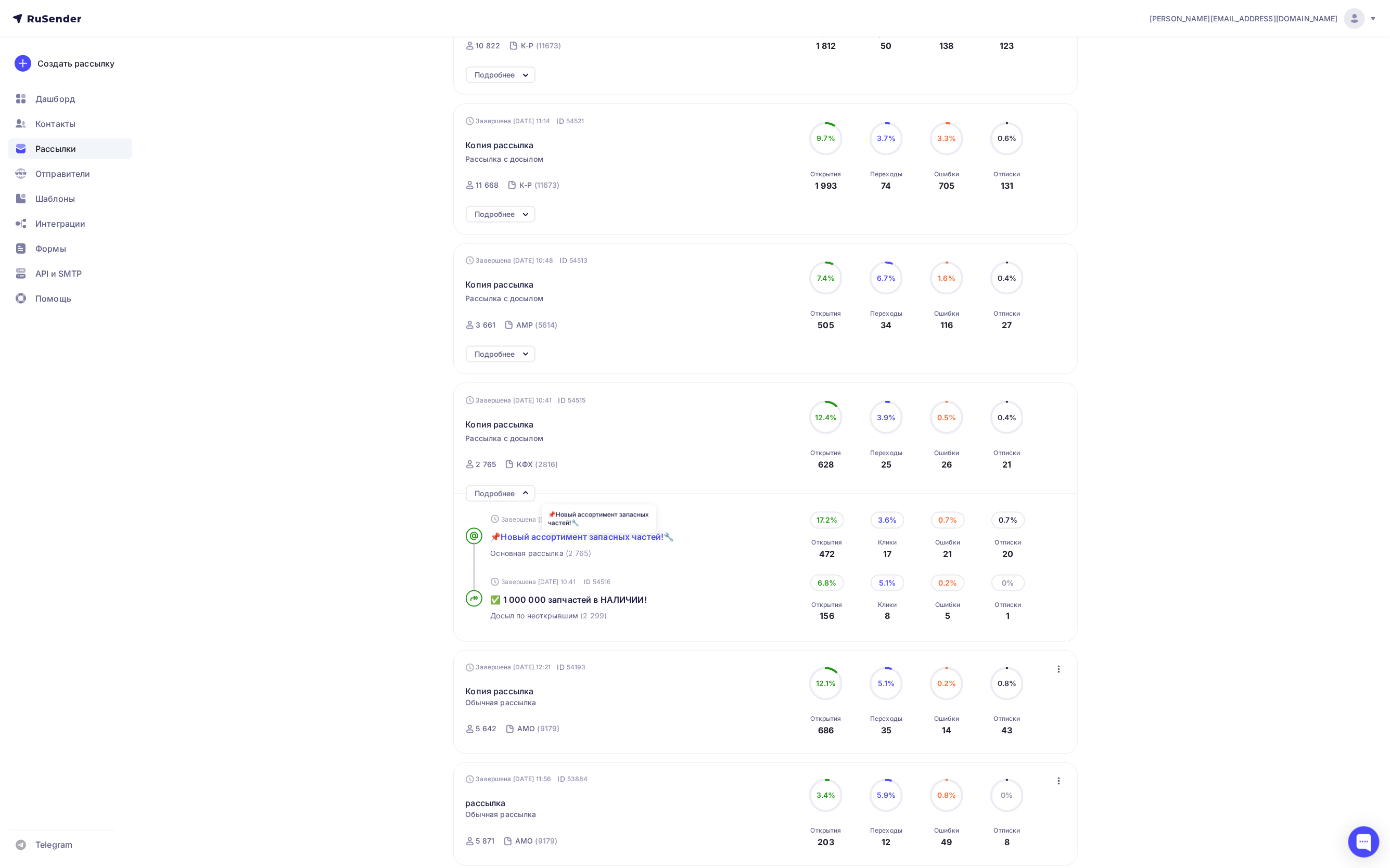
click at [543, 542] on span "📌Новый ассортимент запасных частей!🔧" at bounding box center [582, 536] width 184 height 10
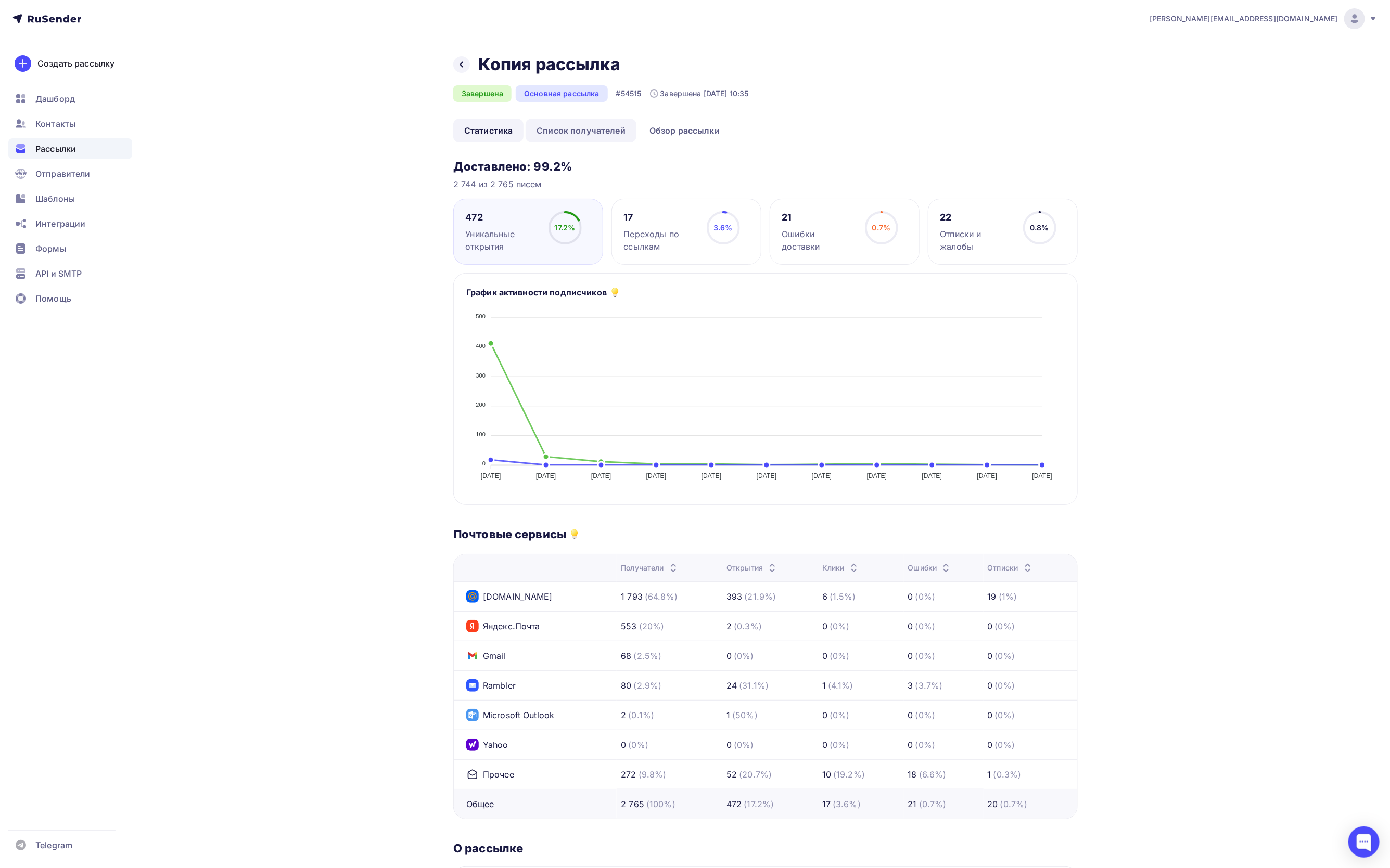
click at [575, 134] on link "Список получателей" at bounding box center [581, 130] width 111 height 24
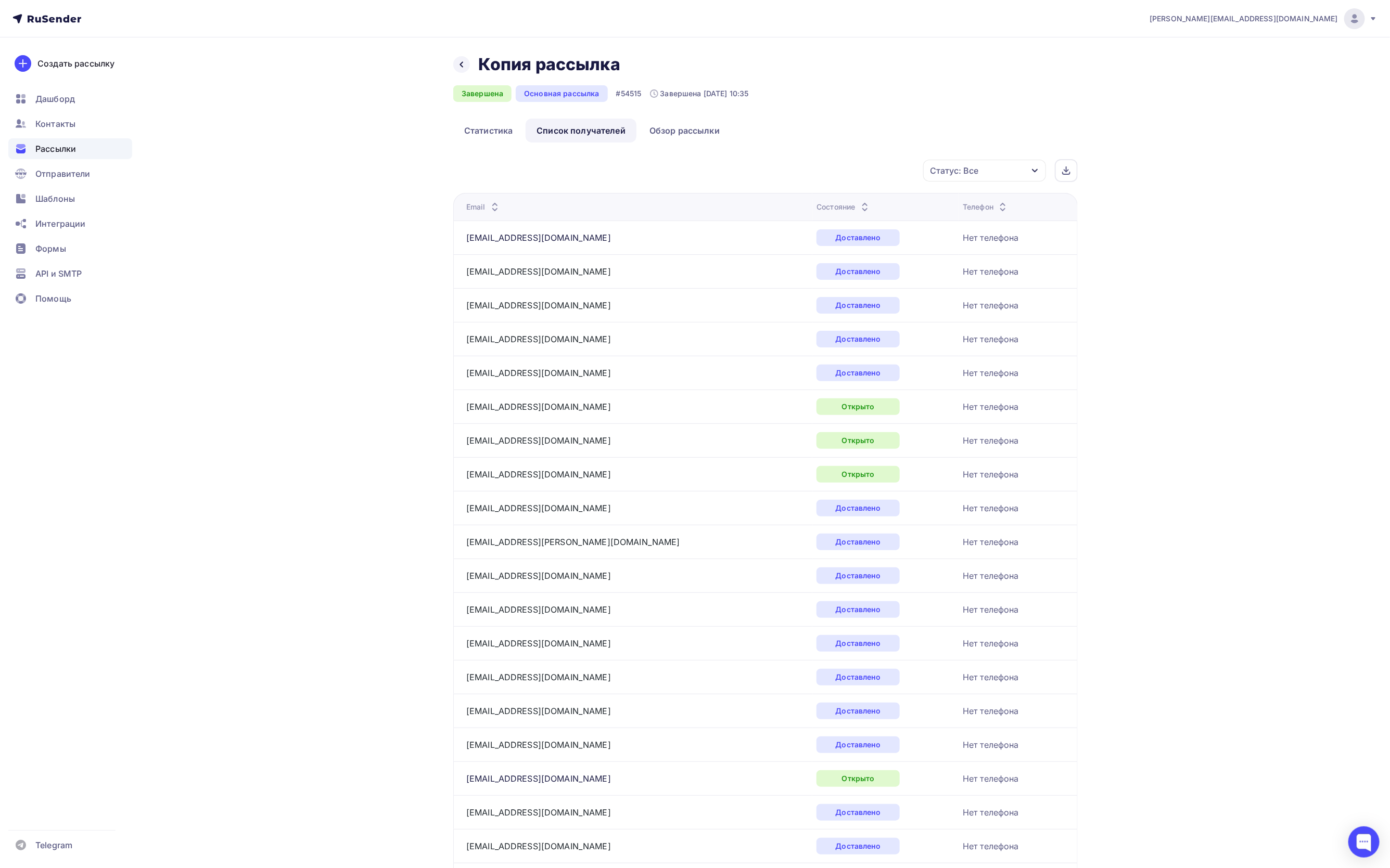
click at [1021, 172] on div "Статус: Все" at bounding box center [984, 171] width 123 height 22
click at [870, 250] on div at bounding box center [872, 252] width 10 height 10
click at [994, 342] on div "Применить" at bounding box center [995, 342] width 48 height 12
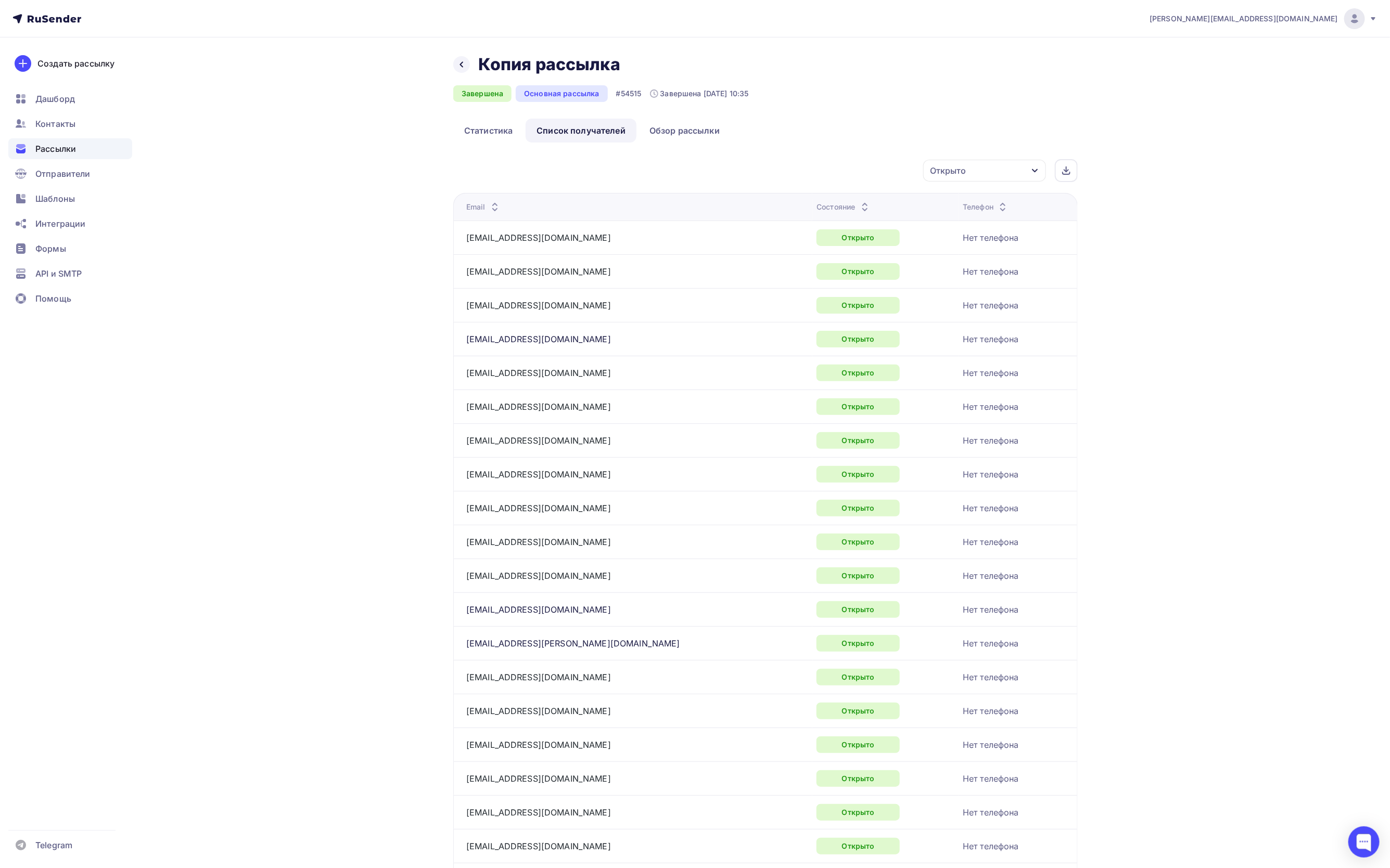
click at [78, 144] on div "Рассылки" at bounding box center [70, 149] width 124 height 21
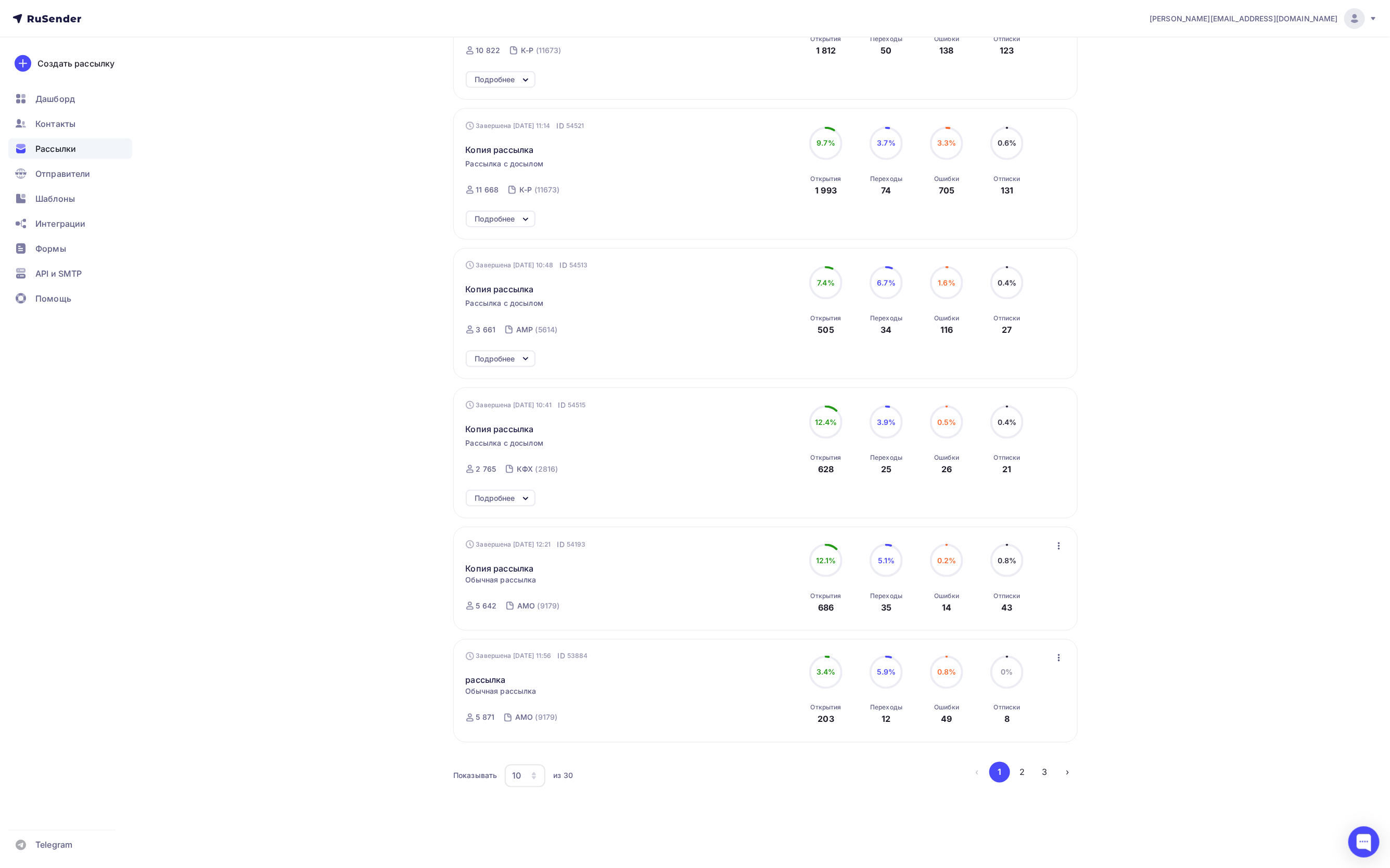
scroll to position [782, 0]
click at [531, 496] on icon at bounding box center [526, 499] width 12 height 12
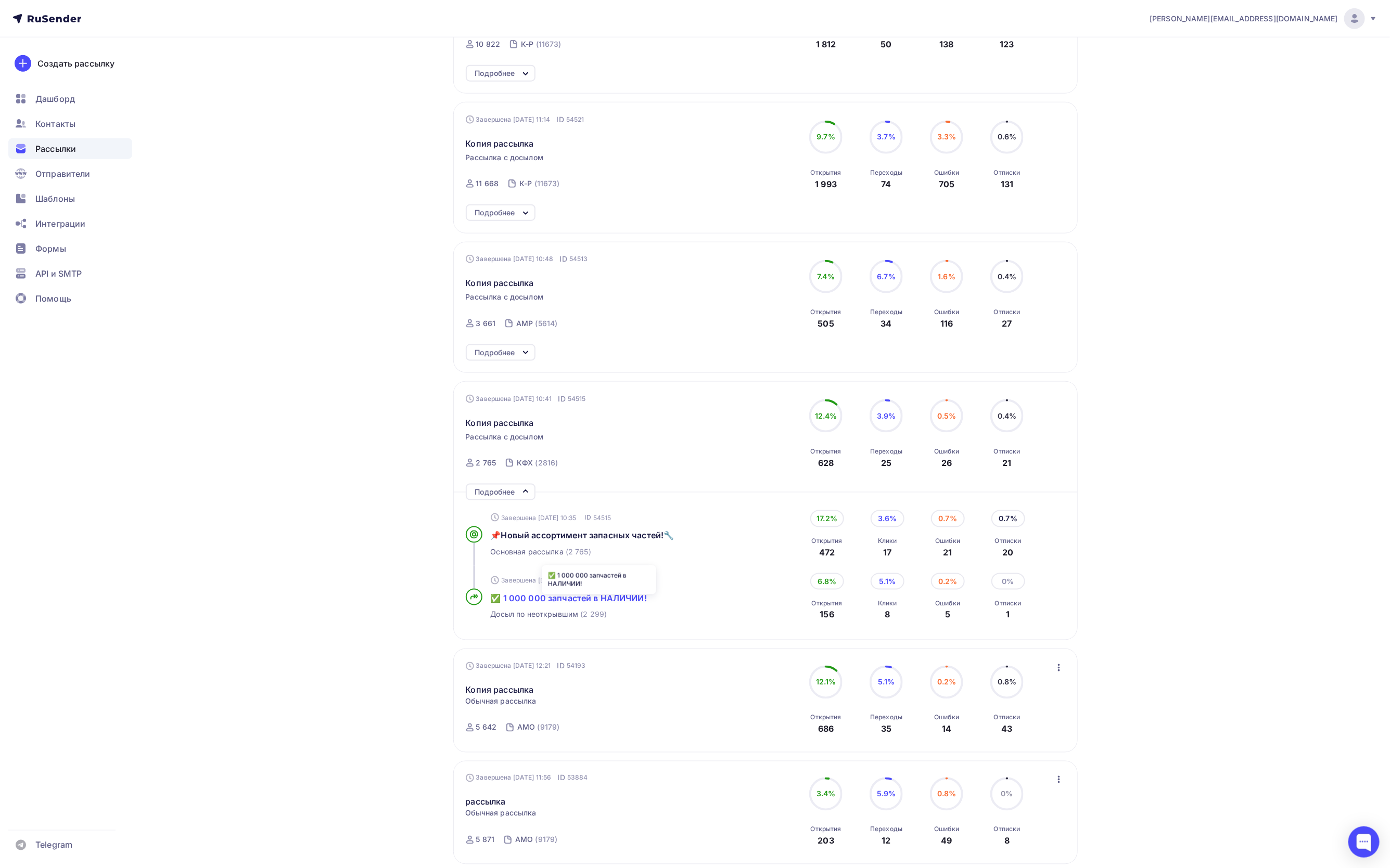
click at [547, 603] on span "✅ 1 000 000 запчастей в НАЛИЧИИ!" at bounding box center [568, 598] width 156 height 10
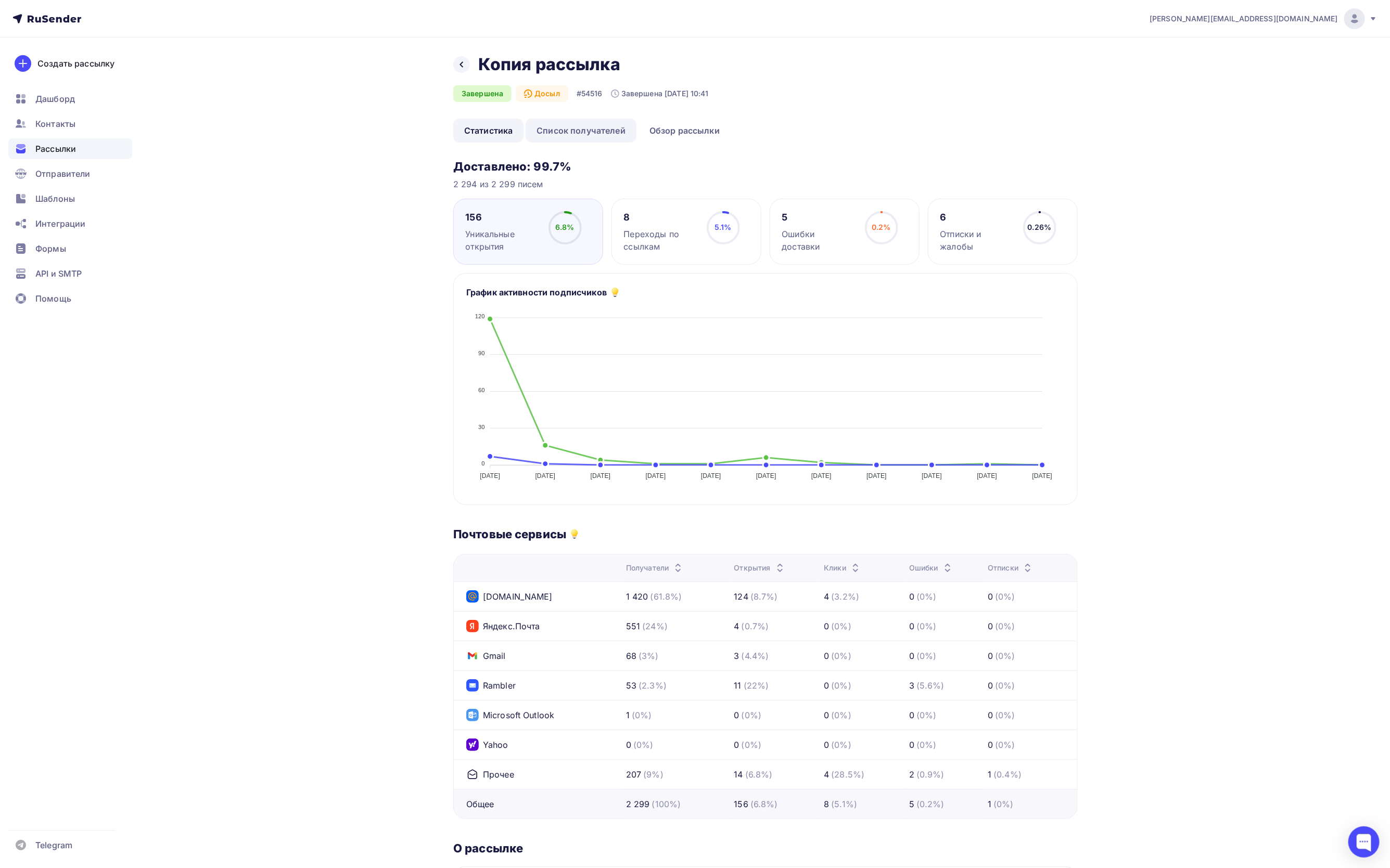
click at [614, 133] on link "Список получателей" at bounding box center [581, 130] width 111 height 24
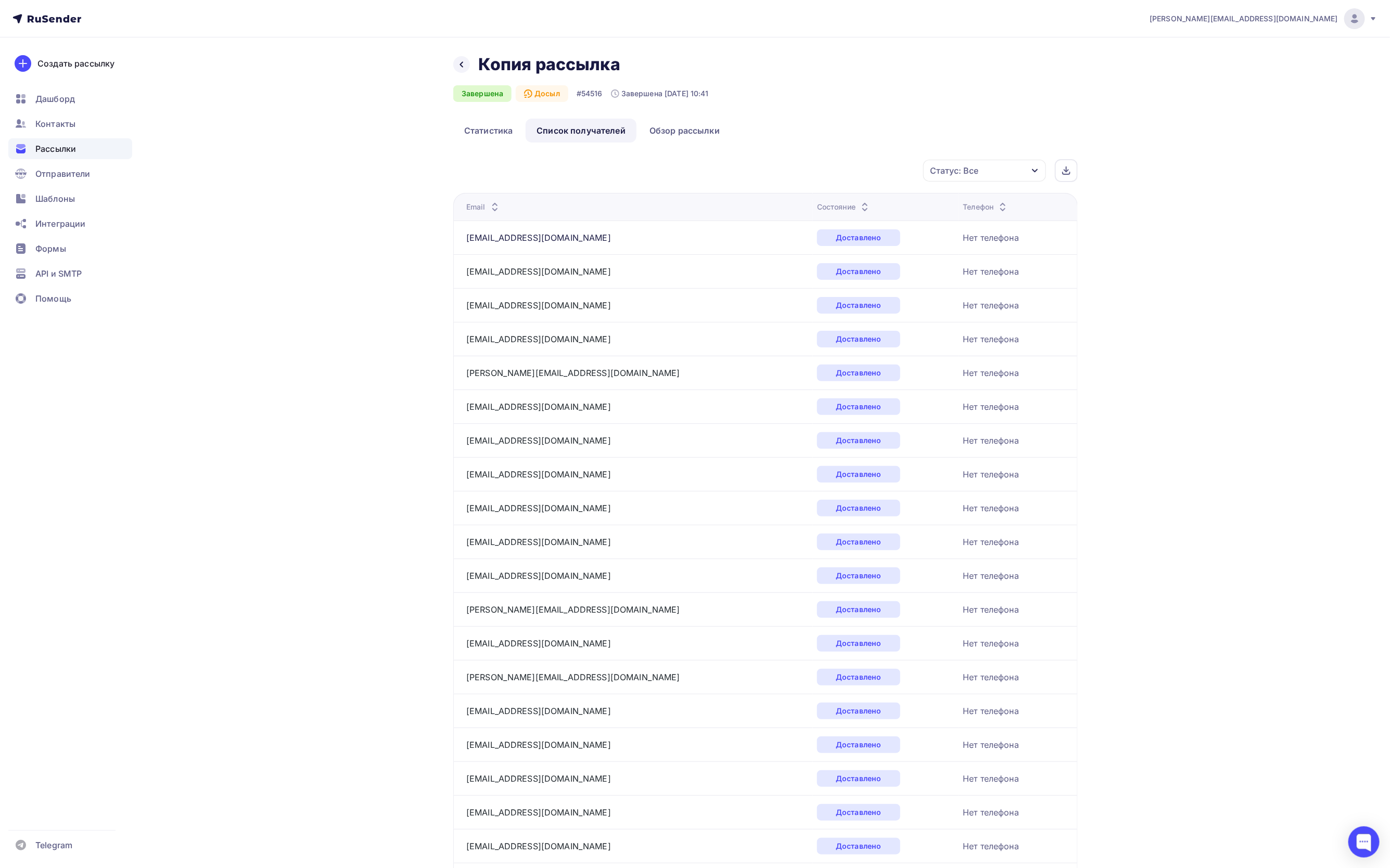
click at [1020, 172] on div "Статус: Все" at bounding box center [984, 171] width 123 height 22
click at [873, 250] on div at bounding box center [872, 252] width 10 height 10
click at [990, 345] on div "Применить" at bounding box center [995, 342] width 48 height 12
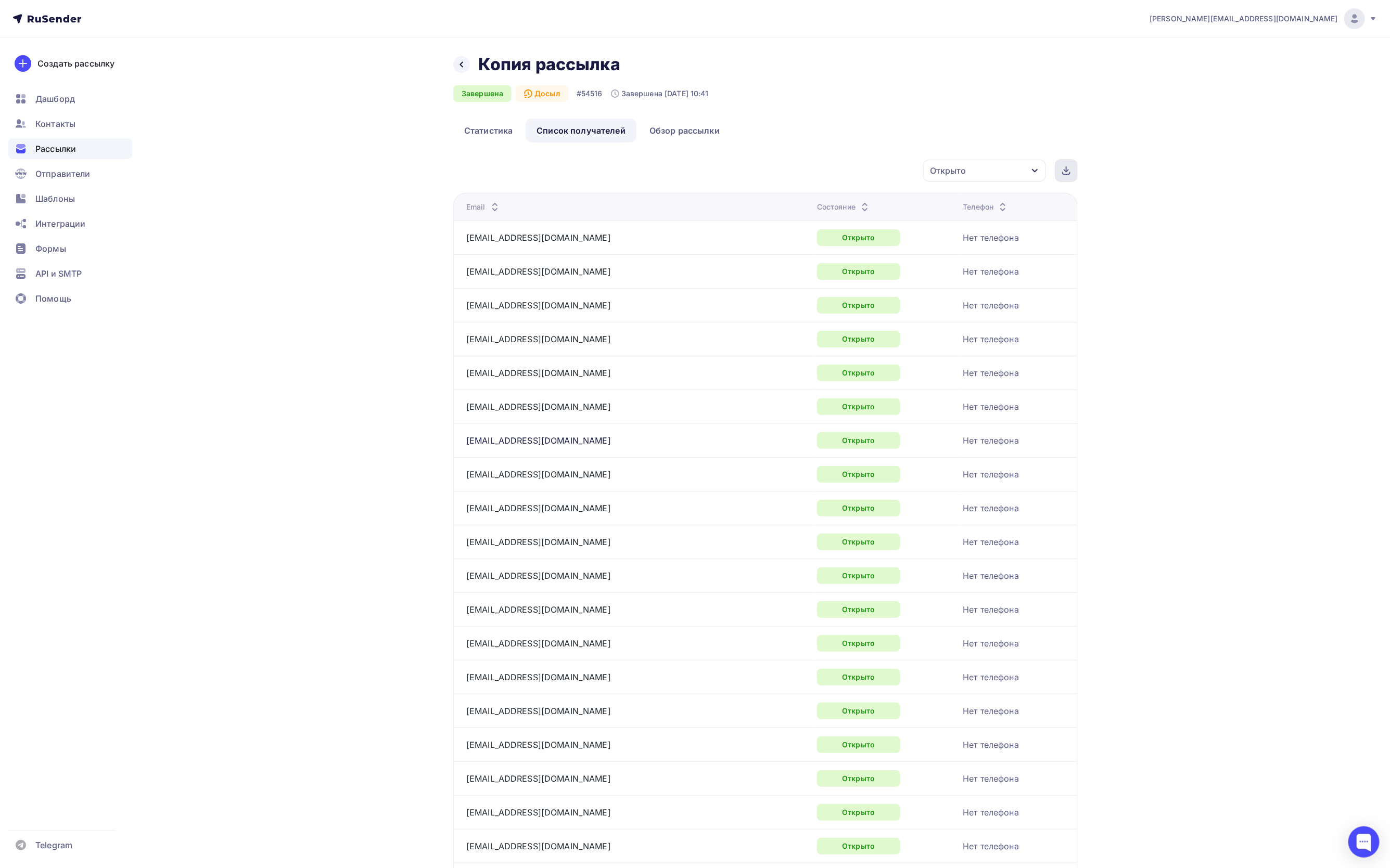
click at [1063, 167] on icon at bounding box center [1066, 171] width 8 height 8
click at [52, 151] on span "Рассылки" at bounding box center [56, 149] width 41 height 12
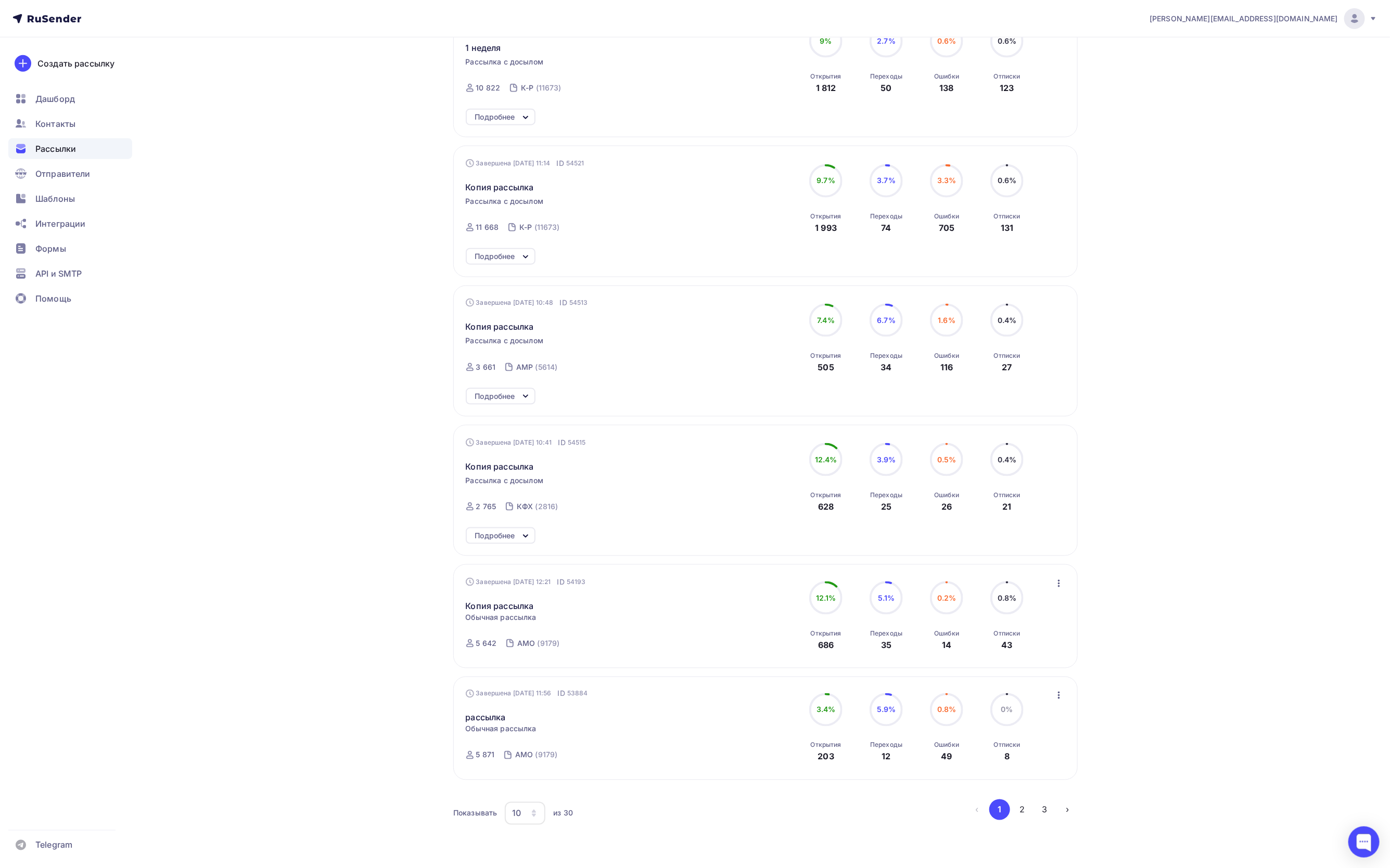
scroll to position [782, 0]
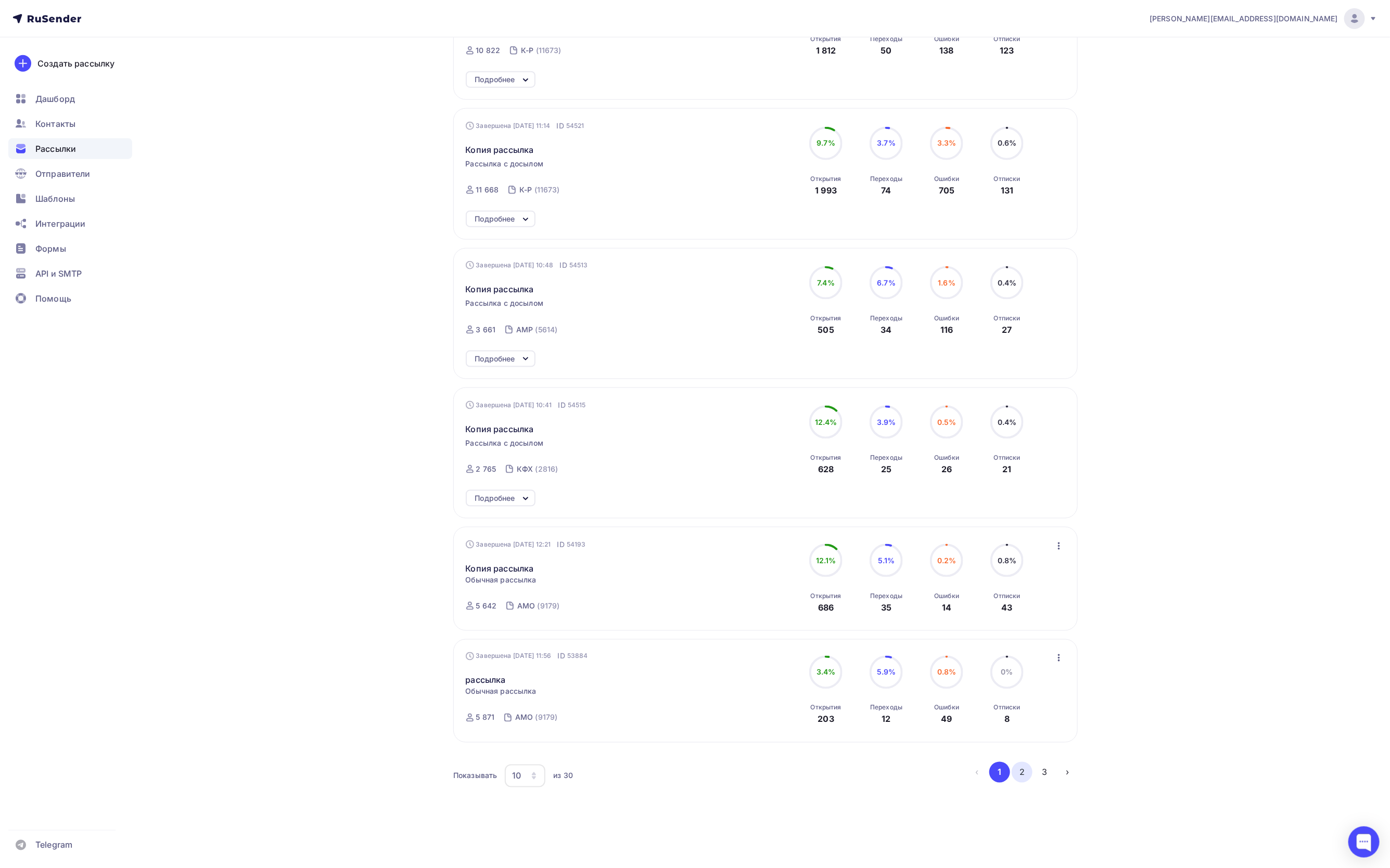
click at [1021, 779] on button "2" at bounding box center [1022, 772] width 21 height 21
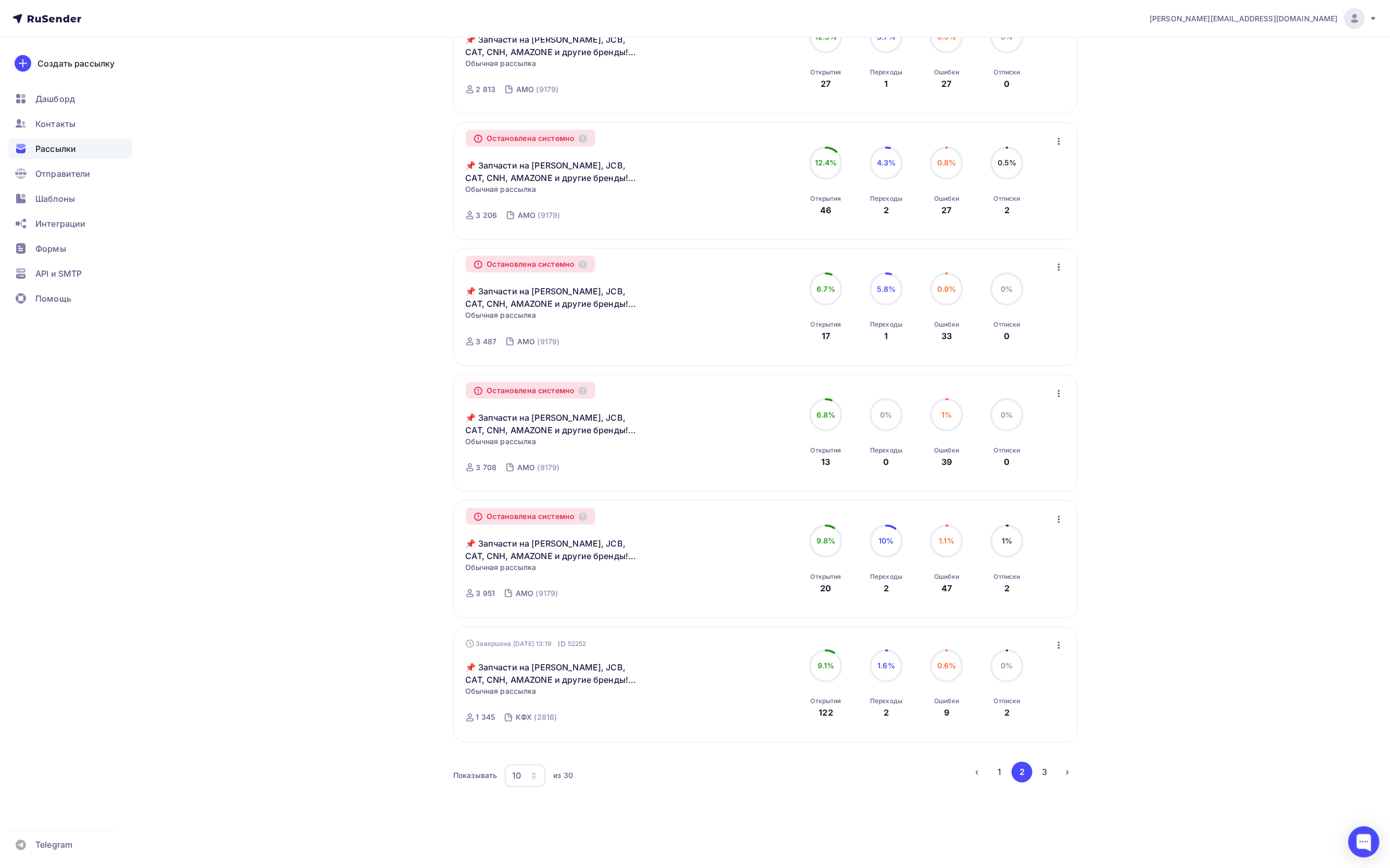
scroll to position [728, 0]
click at [1045, 768] on button "3" at bounding box center [1045, 772] width 21 height 21
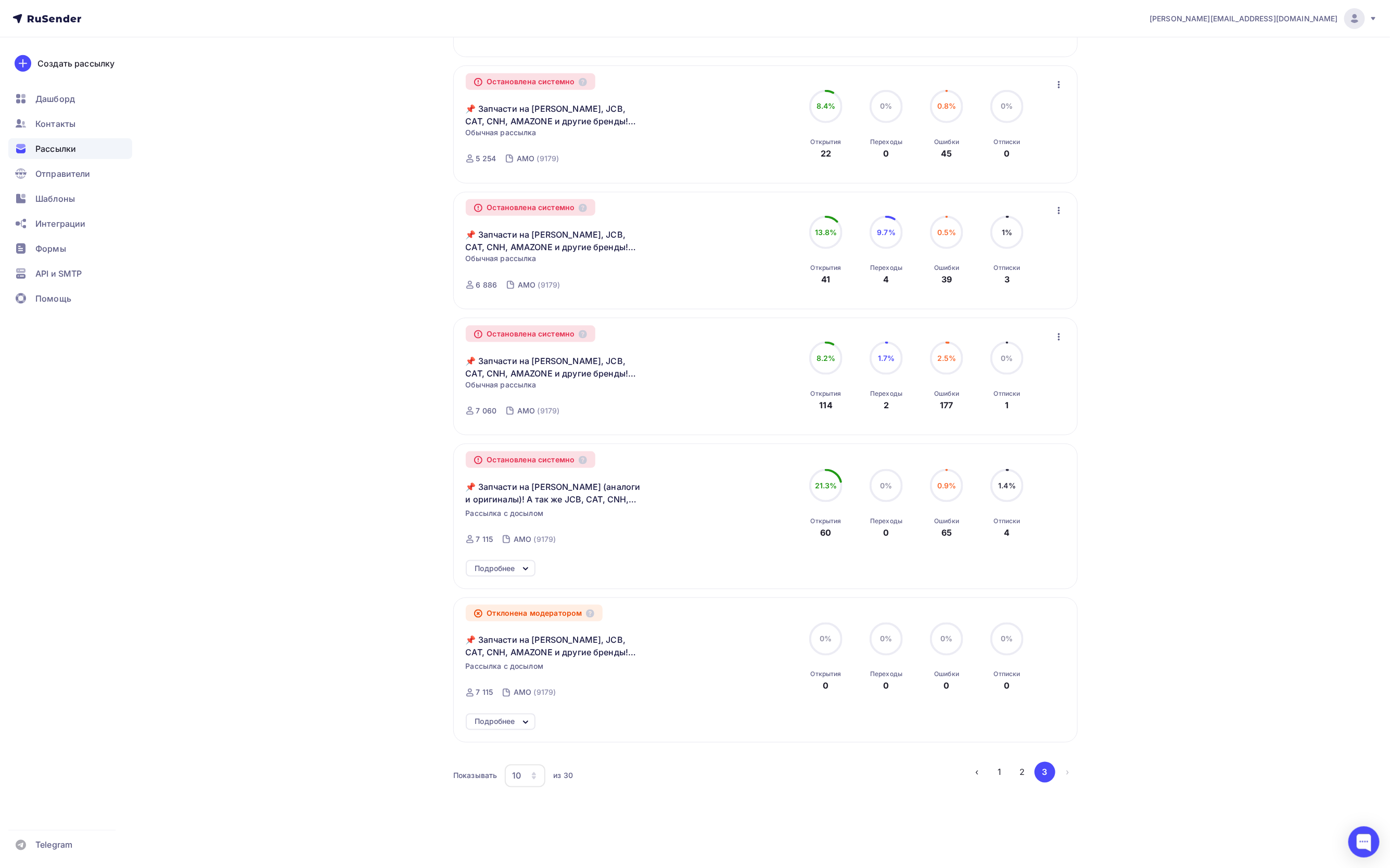
scroll to position [768, 0]
click at [1022, 763] on button "2" at bounding box center [1022, 772] width 21 height 21
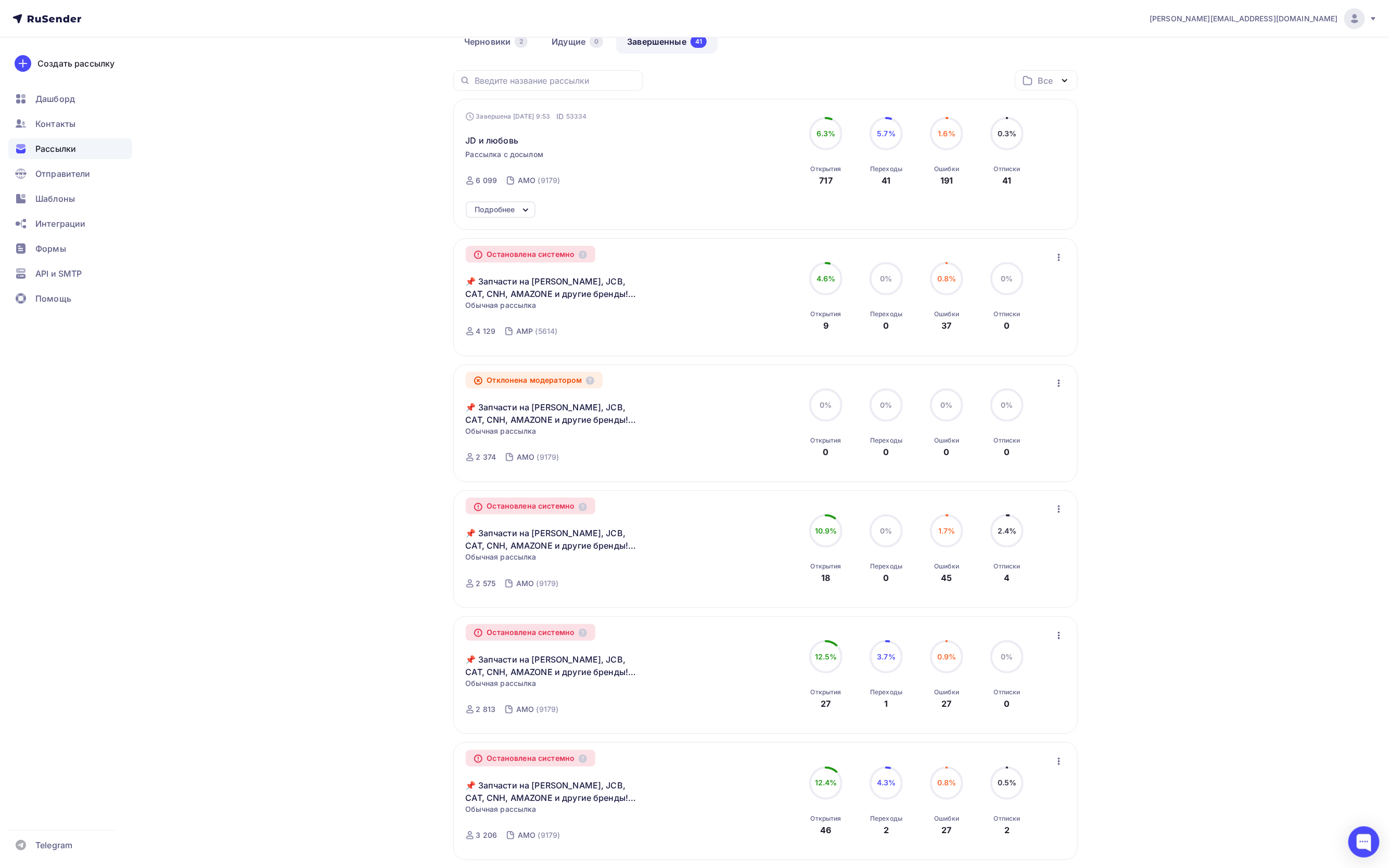
scroll to position [26, 0]
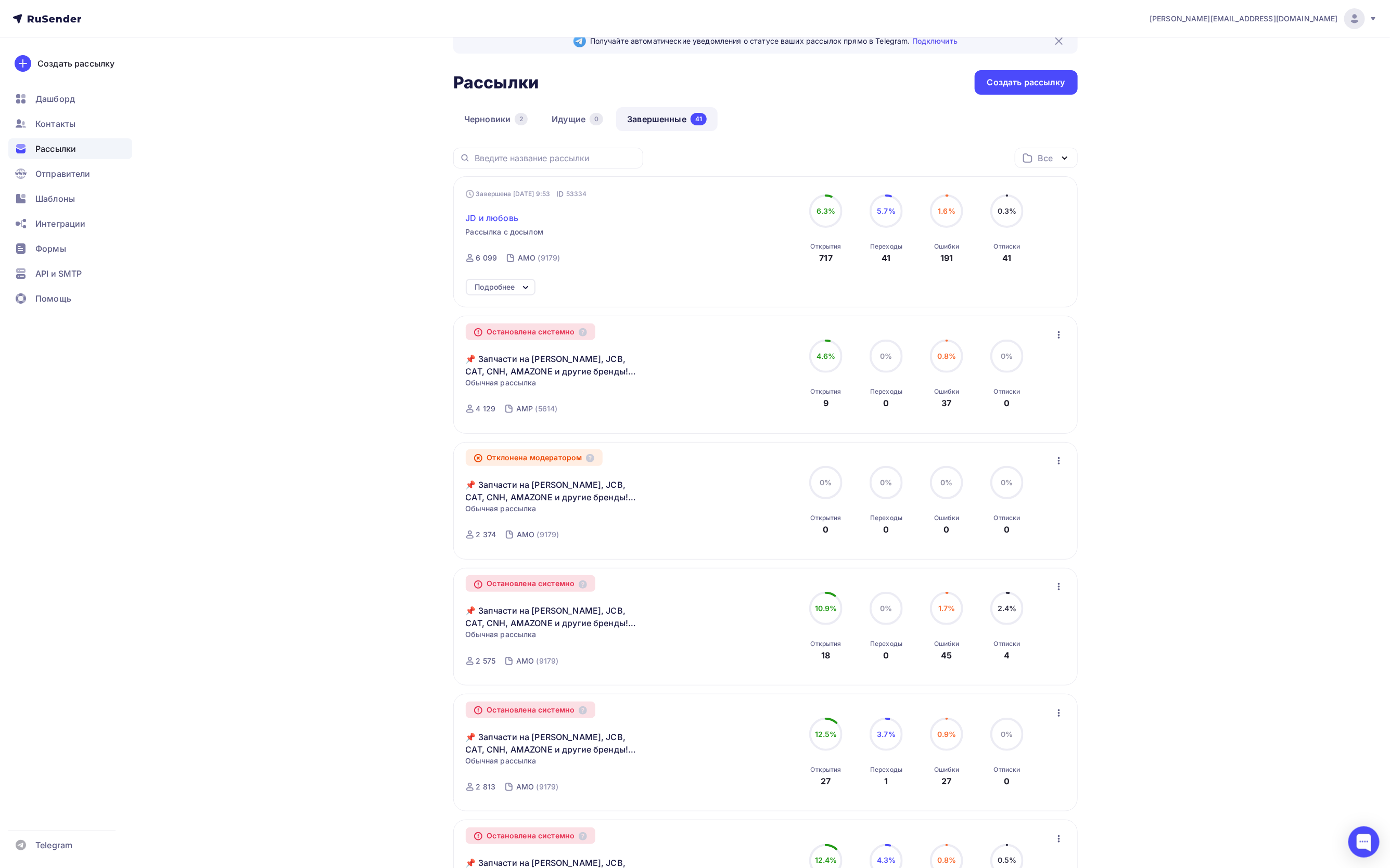
click at [493, 217] on span "JD и любовь" at bounding box center [493, 218] width 53 height 12
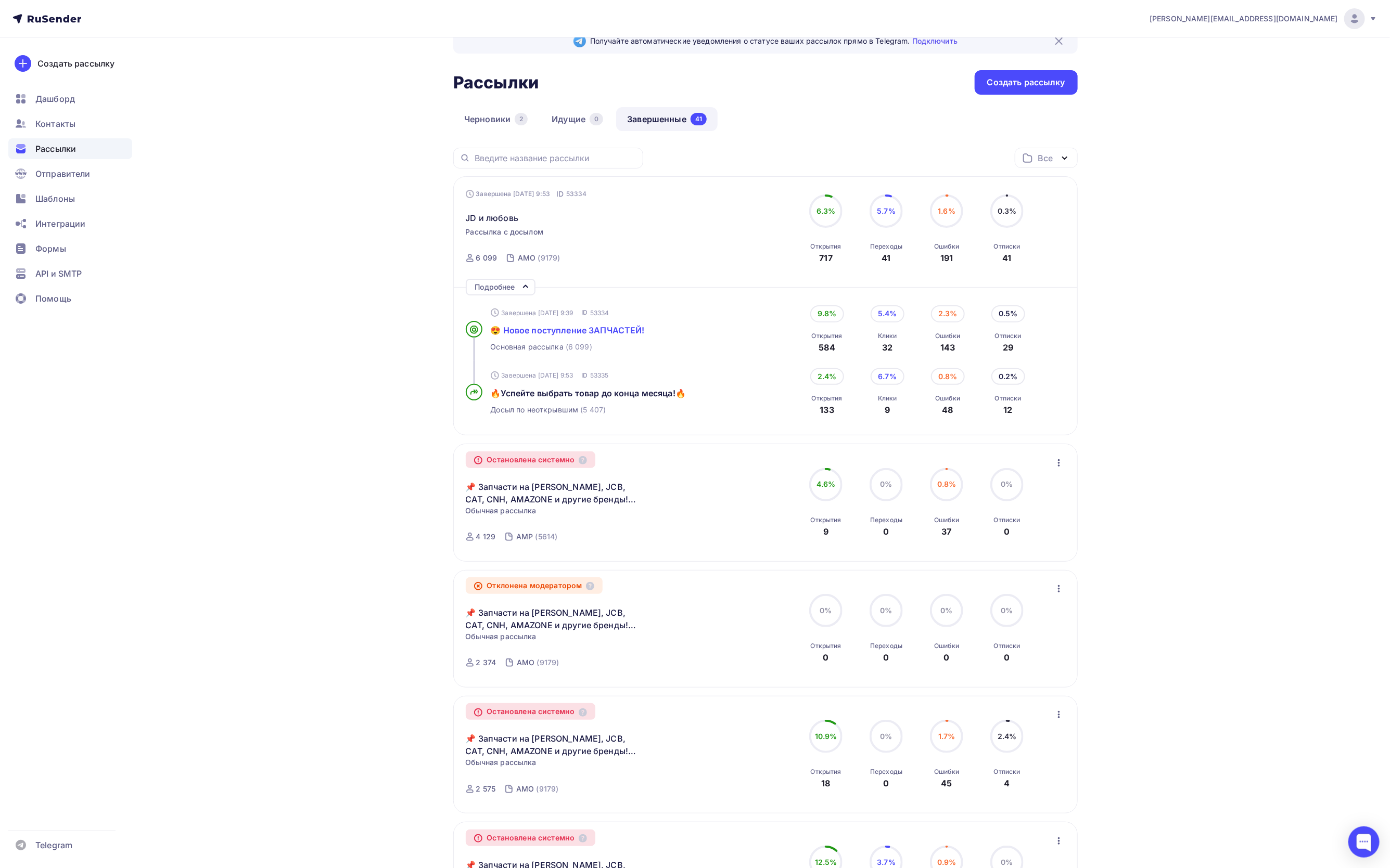
click at [542, 328] on span "😍 Новое поступление ЗАПЧАСТЕЙ!" at bounding box center [567, 330] width 154 height 10
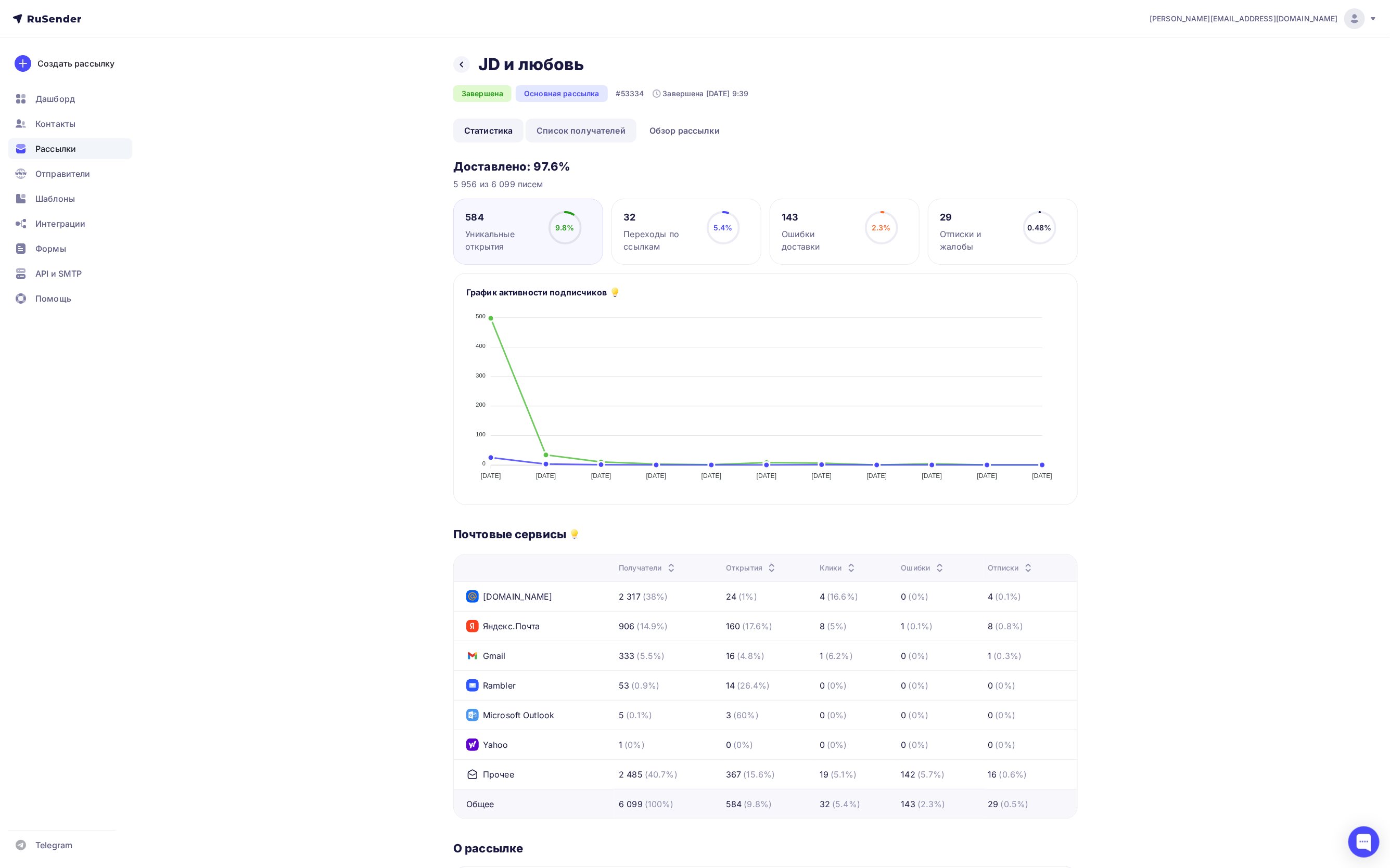
click at [575, 127] on link "Список получателей" at bounding box center [581, 130] width 111 height 24
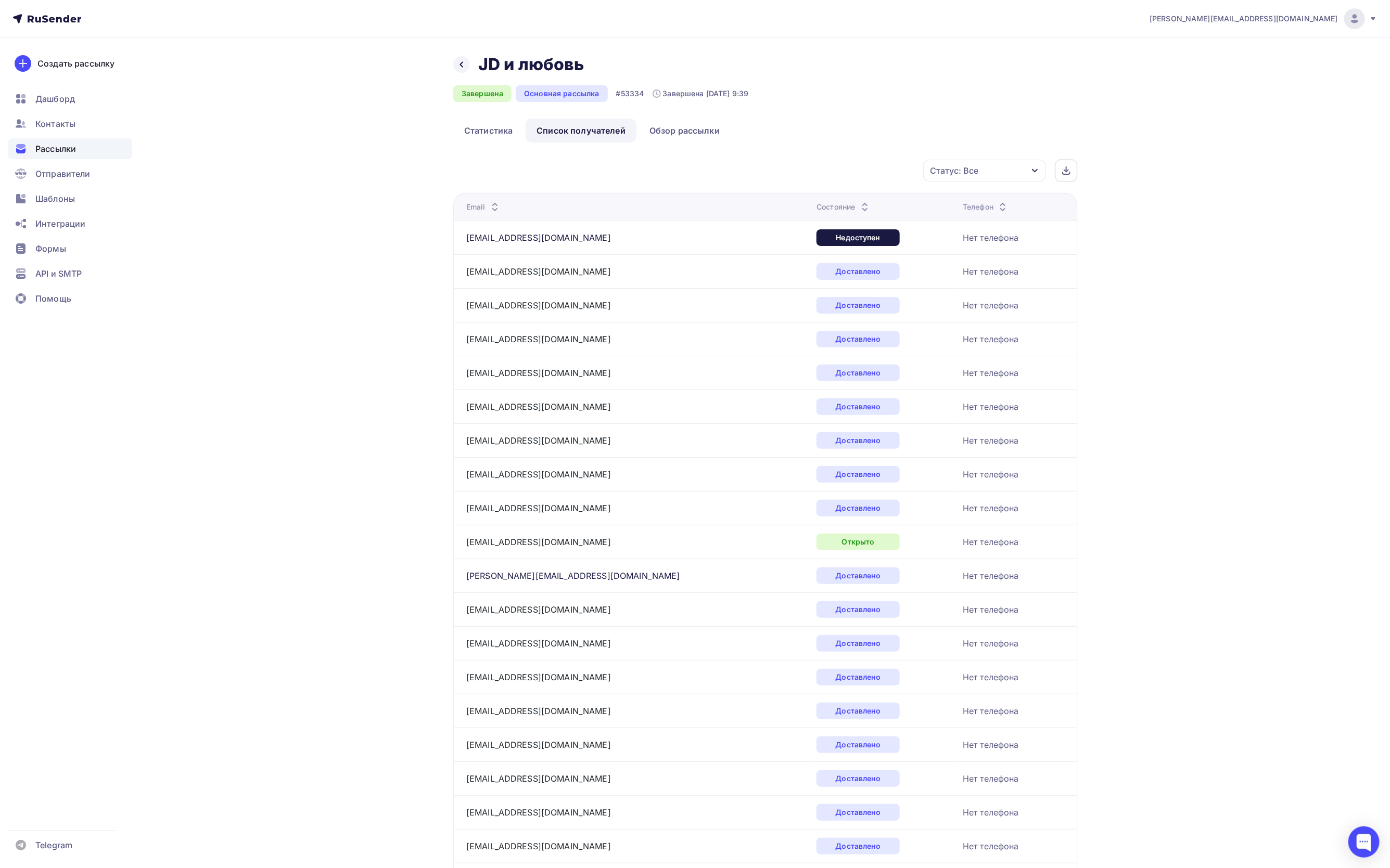
click at [962, 173] on div "Статус: Все" at bounding box center [954, 170] width 48 height 12
click at [870, 252] on div at bounding box center [872, 252] width 10 height 10
click at [988, 345] on div "Применить" at bounding box center [995, 342] width 48 height 12
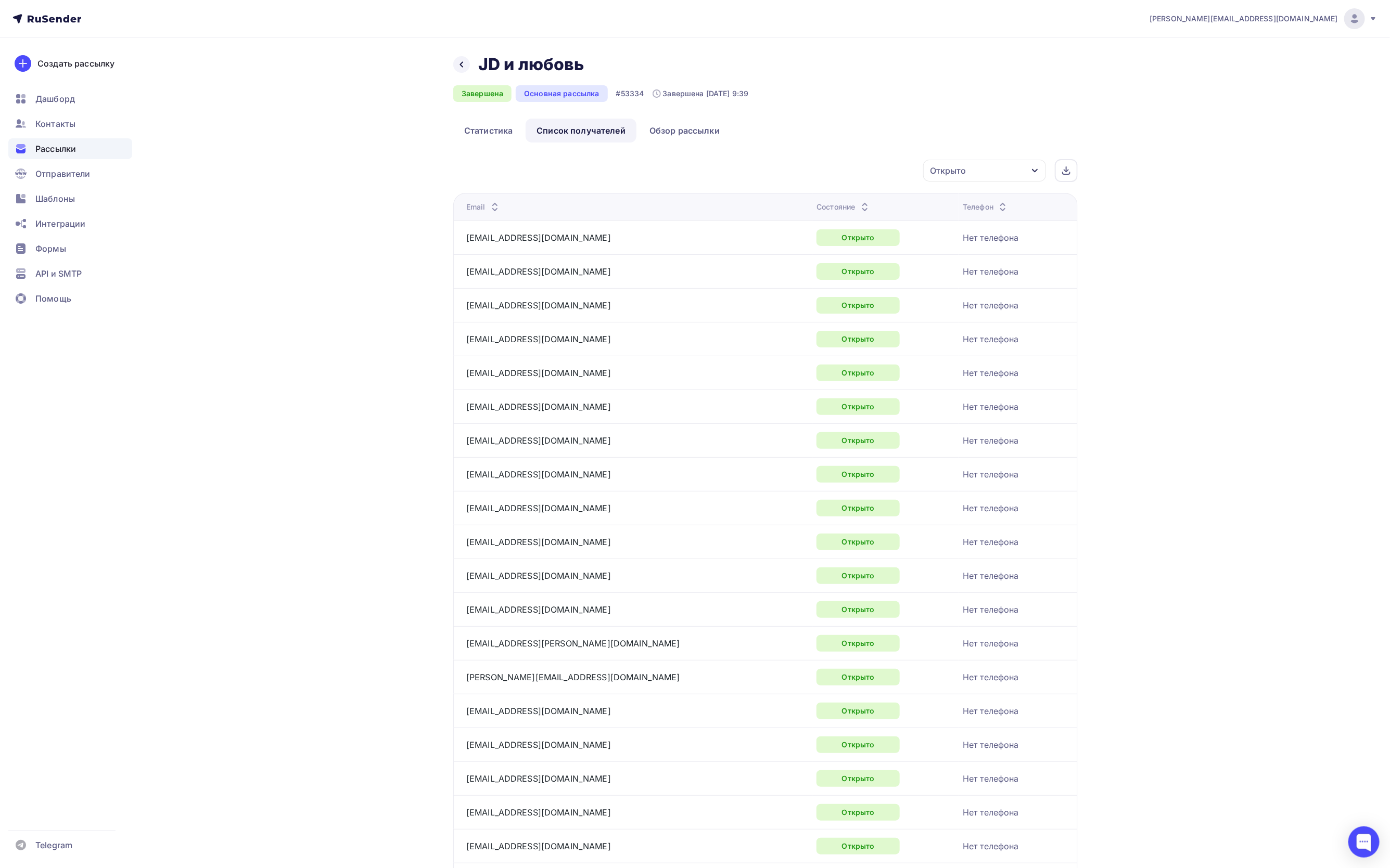
click at [1000, 172] on div "Открыто" at bounding box center [984, 171] width 123 height 22
click at [875, 273] on div at bounding box center [872, 277] width 10 height 10
click at [982, 342] on div "Применить" at bounding box center [995, 342] width 48 height 12
click at [980, 167] on div "Выбрано: 2" at bounding box center [984, 171] width 123 height 22
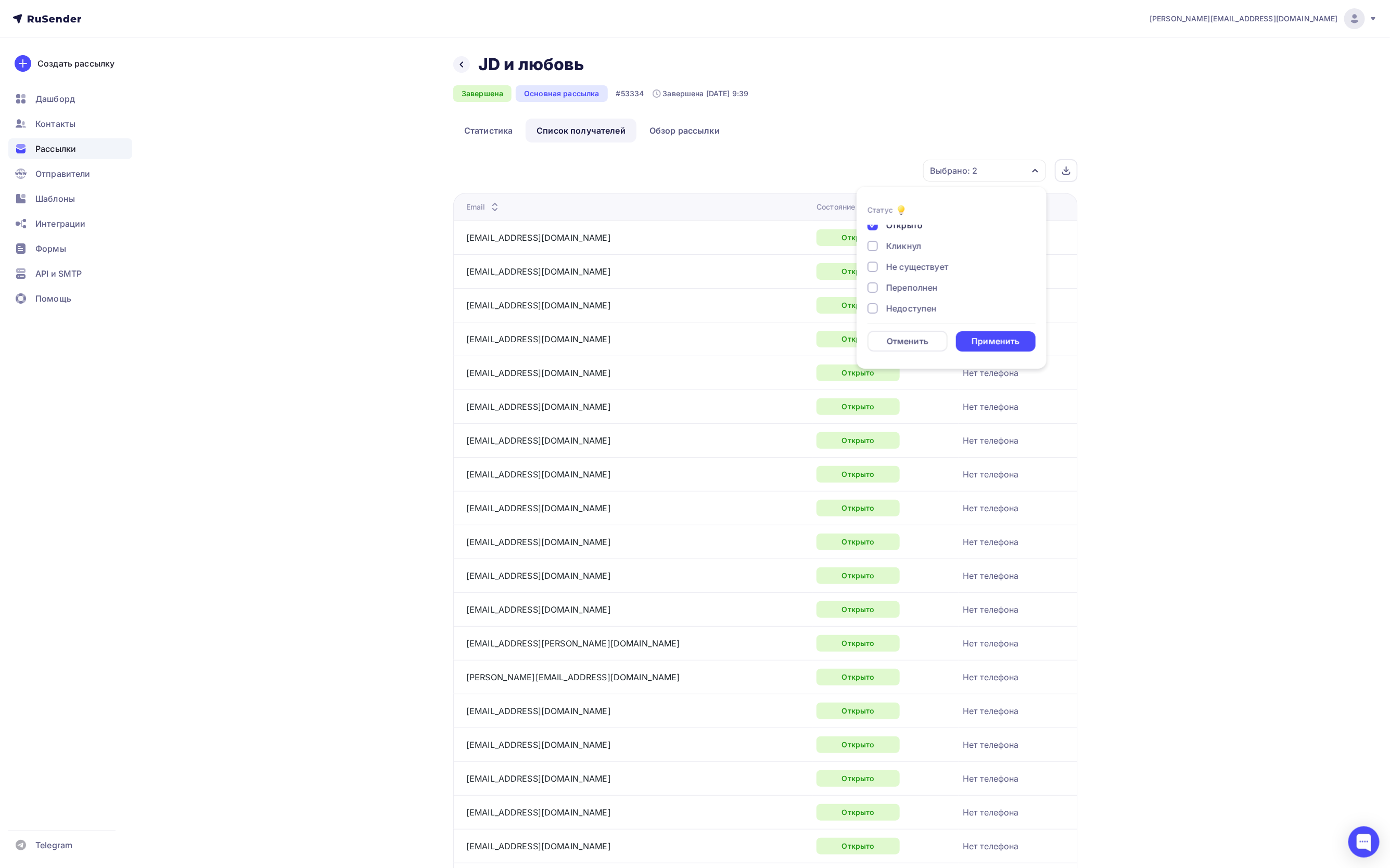
scroll to position [0, 0]
click at [876, 254] on div at bounding box center [872, 252] width 10 height 10
click at [995, 337] on div "Применить" at bounding box center [995, 342] width 48 height 12
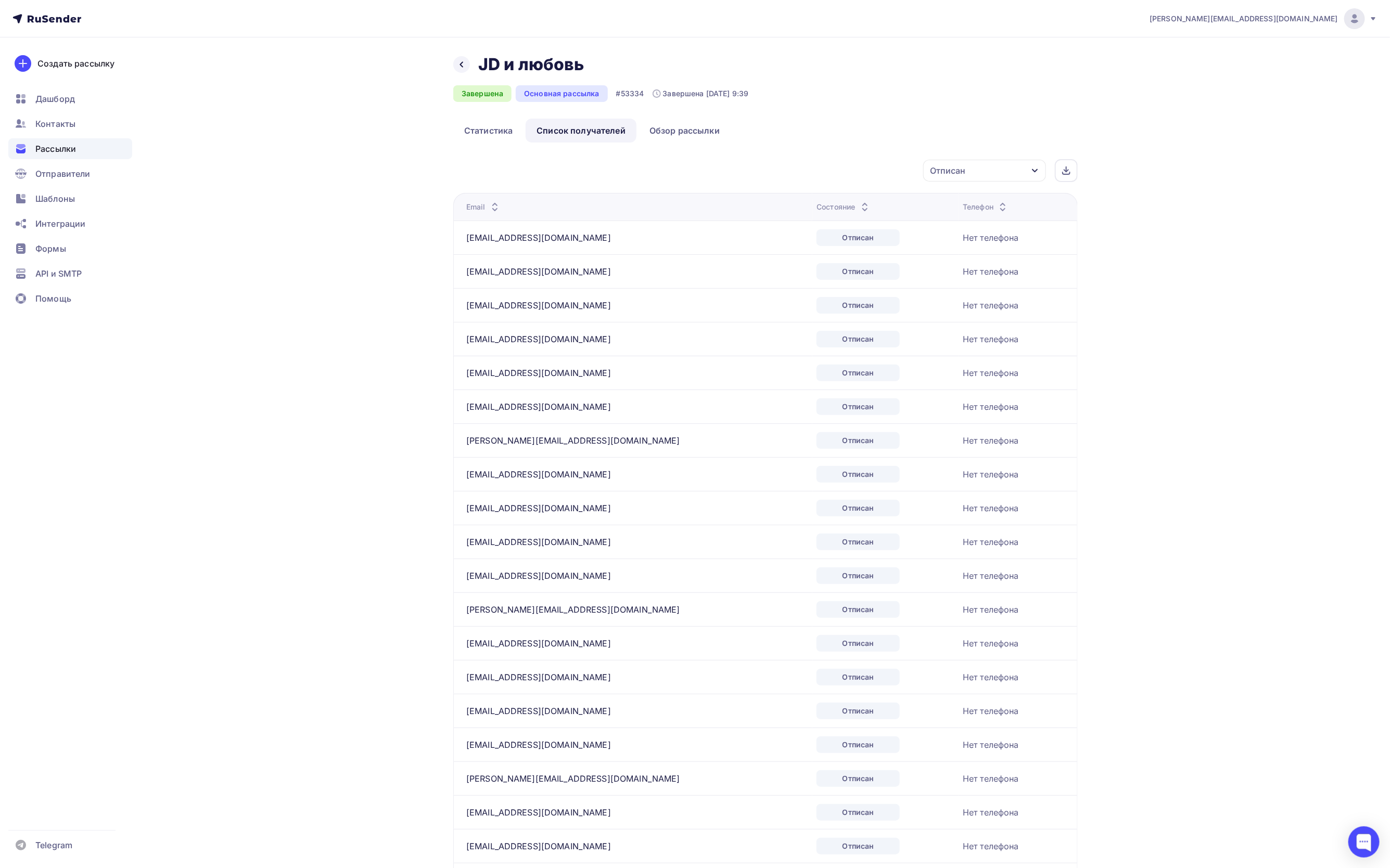
click at [1020, 169] on div "Отписан" at bounding box center [984, 171] width 123 height 22
click at [873, 253] on div at bounding box center [872, 252] width 10 height 10
click at [984, 341] on div "Применить" at bounding box center [995, 342] width 48 height 12
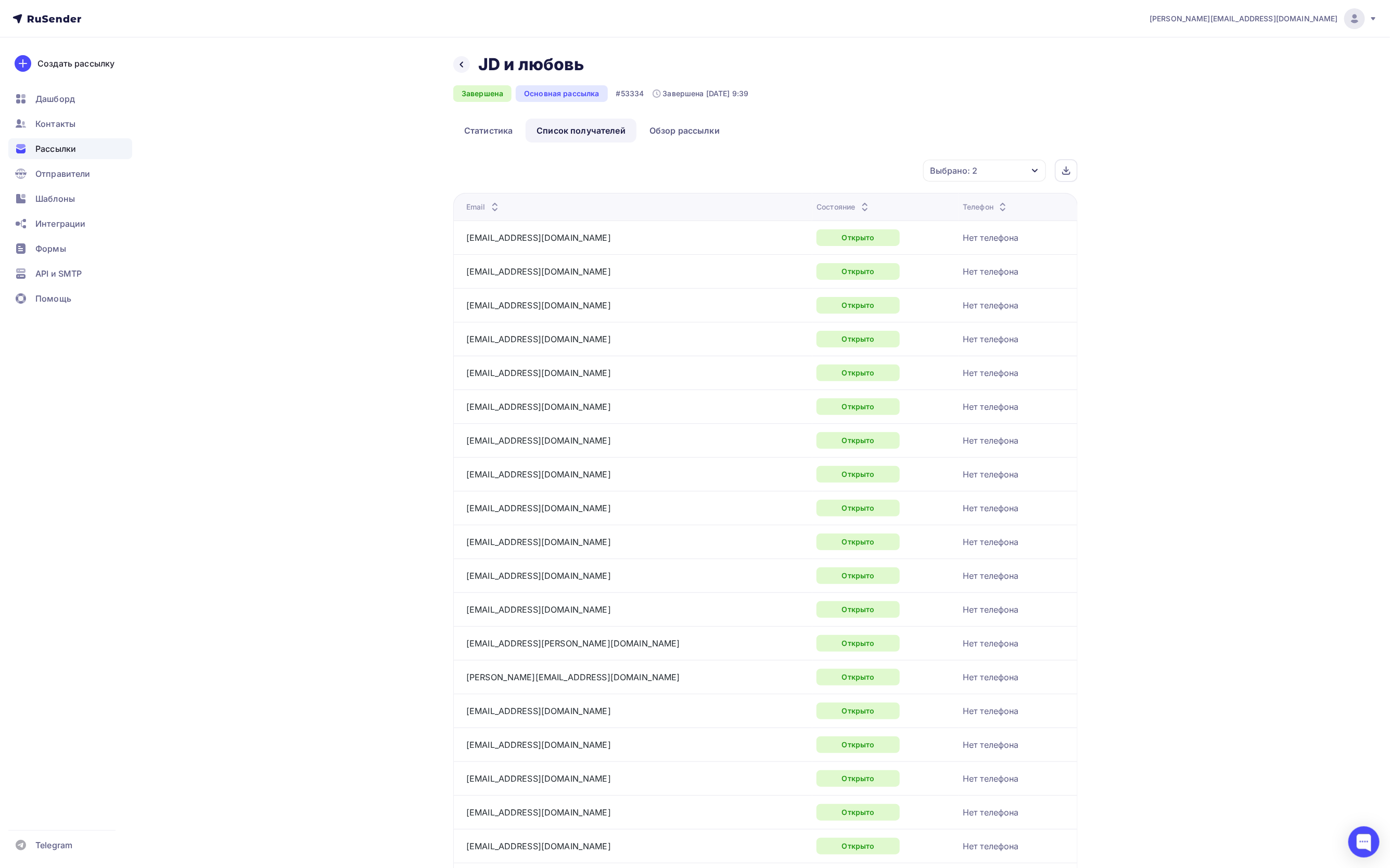
click at [1003, 170] on div "Выбрано: 2" at bounding box center [984, 171] width 123 height 22
click at [868, 262] on div at bounding box center [872, 260] width 10 height 10
click at [982, 343] on div "Применить" at bounding box center [995, 342] width 48 height 12
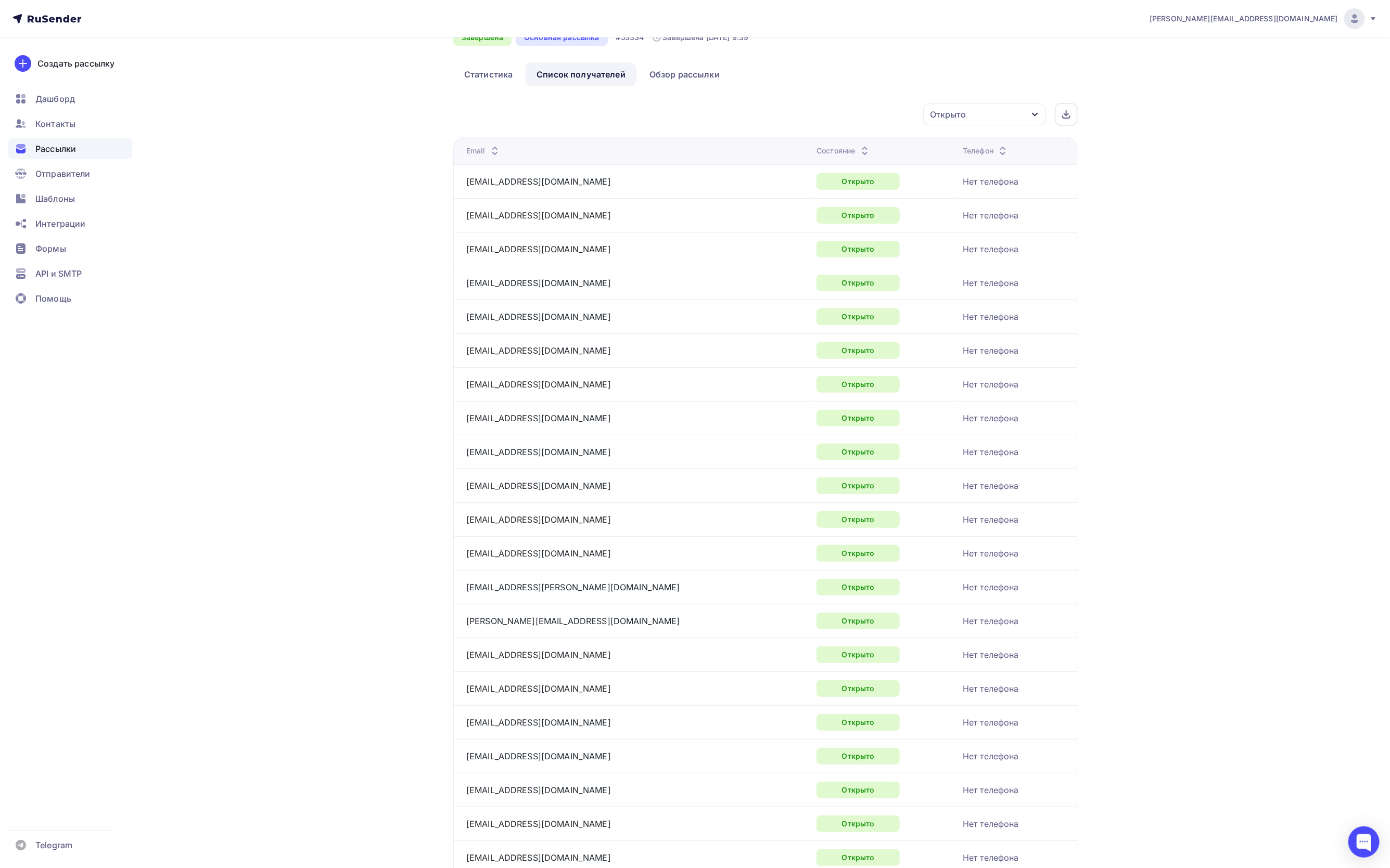
scroll to position [0, 0]
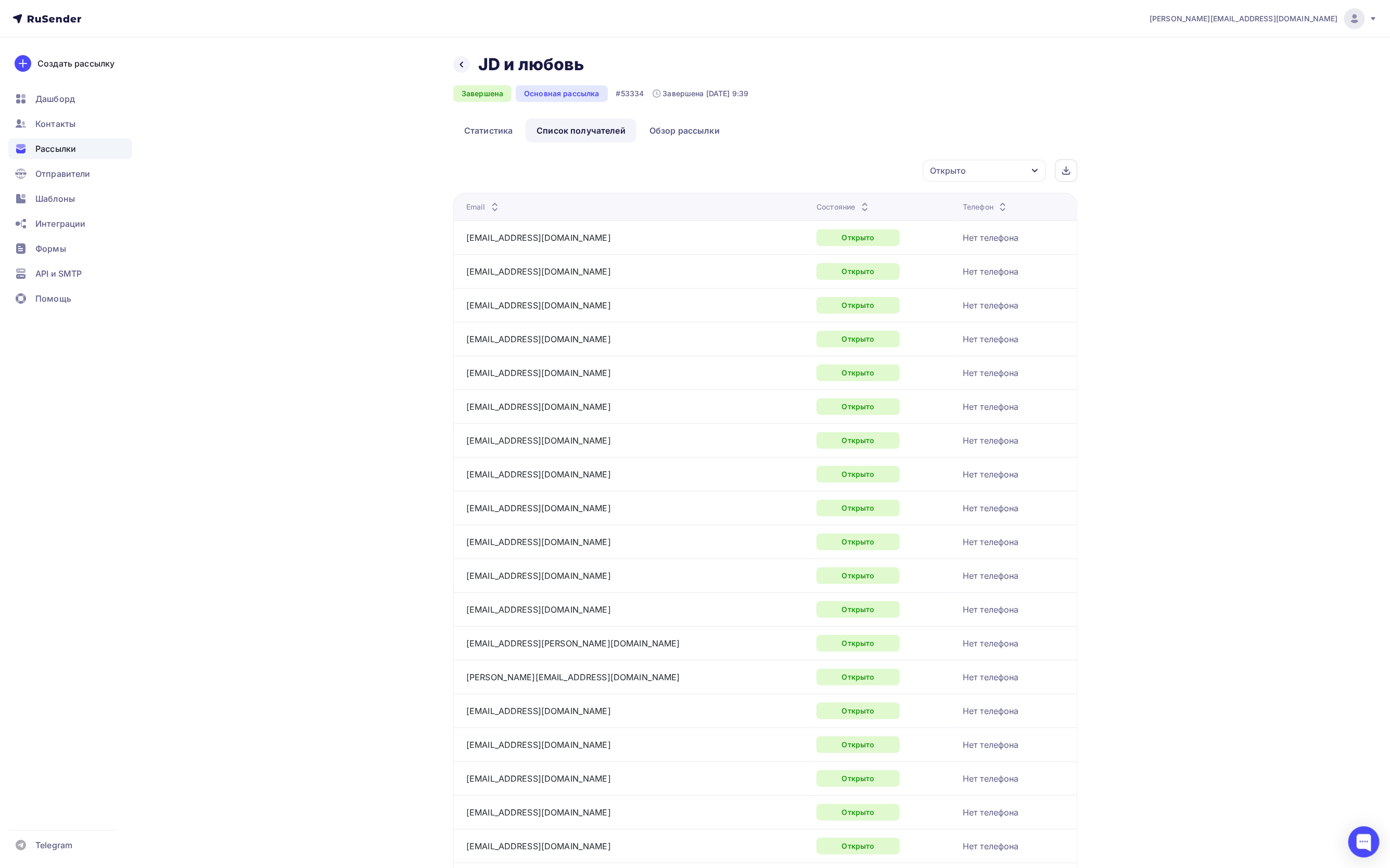
click at [1035, 174] on icon "button" at bounding box center [1035, 171] width 8 height 8
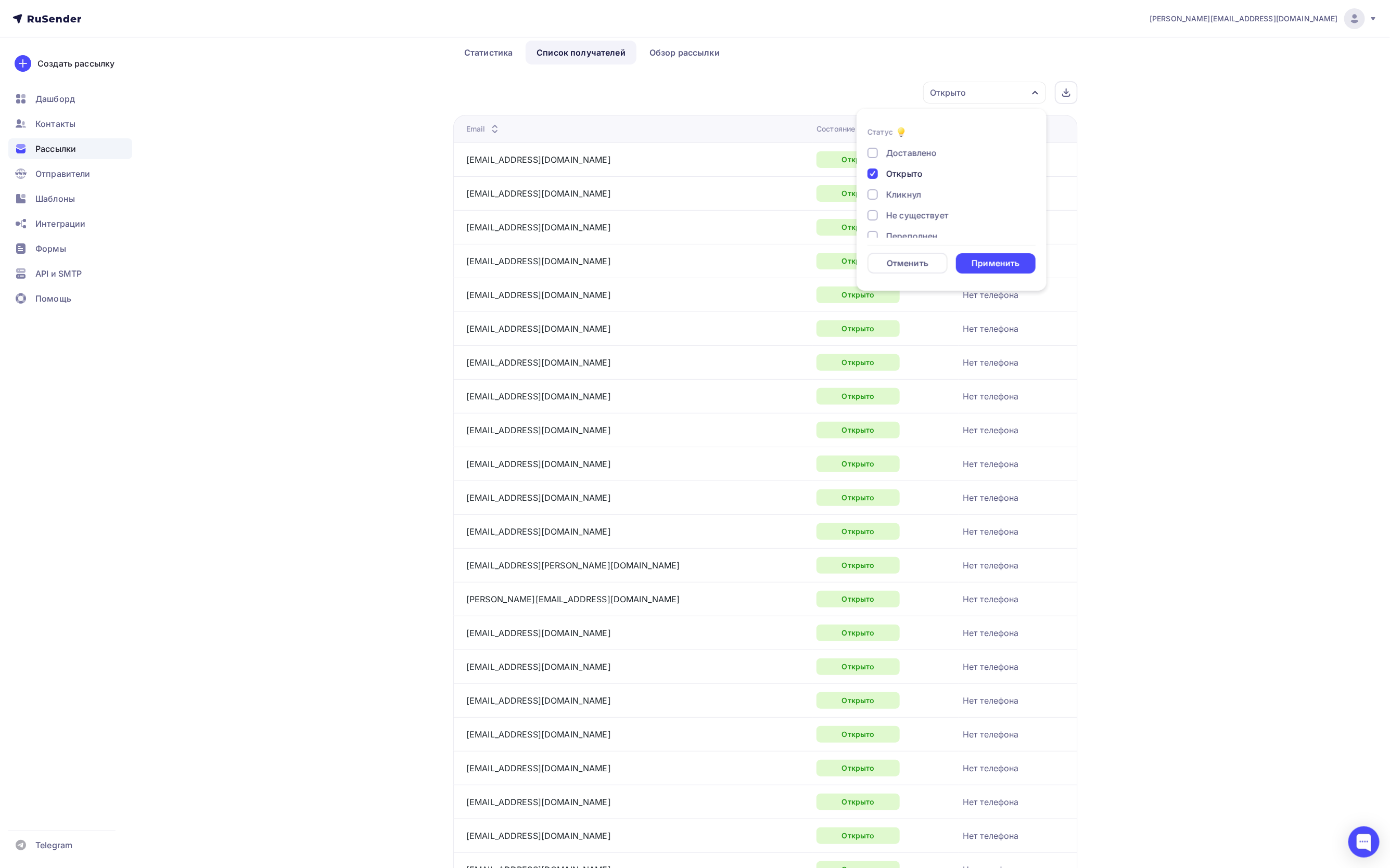
click at [873, 203] on div "Доставлено Открыто Кликнул Не существует Переполнен Недоступен Отписан [GEOGRAP…" at bounding box center [952, 236] width 168 height 179
click at [870, 193] on div at bounding box center [872, 194] width 10 height 10
click at [873, 173] on div at bounding box center [872, 174] width 10 height 10
click at [981, 264] on div "Применить" at bounding box center [995, 264] width 48 height 12
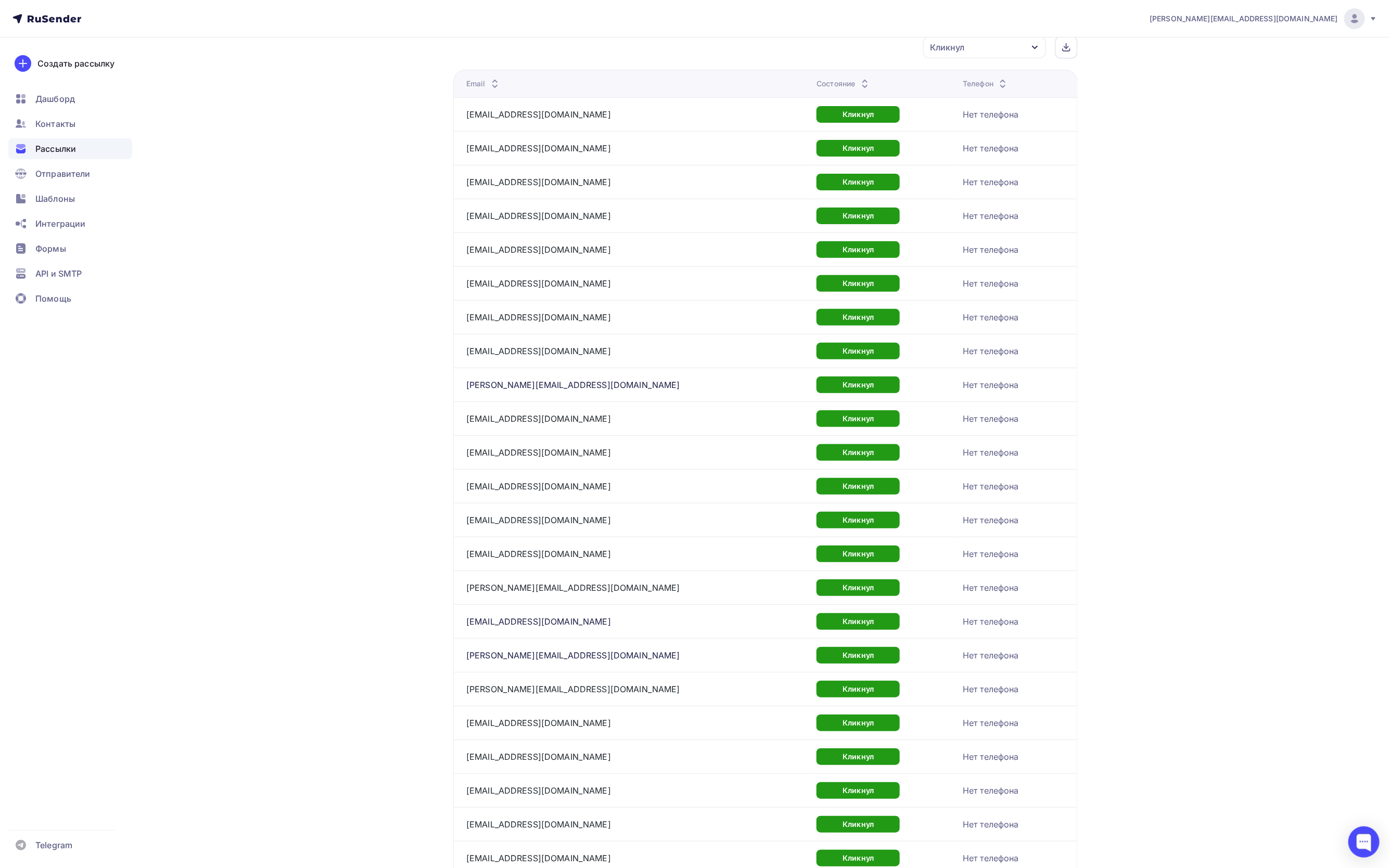
scroll to position [524, 0]
